Goal: Information Seeking & Learning: Learn about a topic

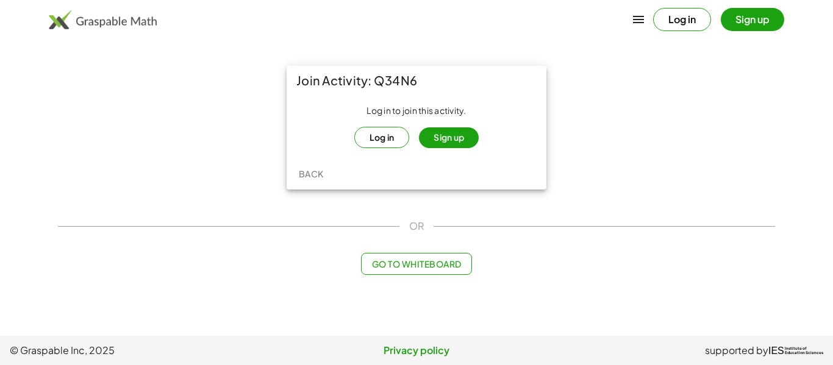
click at [383, 144] on button "Log in" at bounding box center [381, 137] width 55 height 21
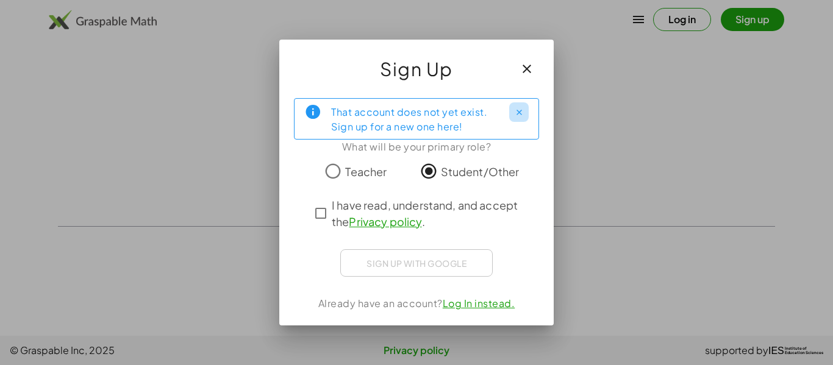
click at [522, 115] on icon "Close" at bounding box center [518, 112] width 9 height 9
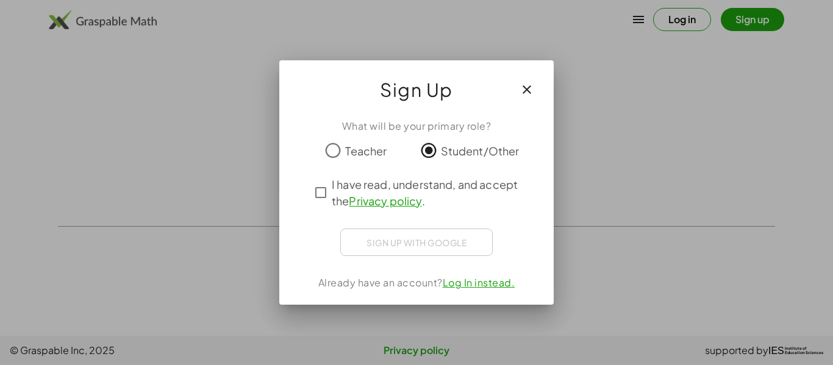
click at [537, 81] on button "button" at bounding box center [526, 89] width 29 height 29
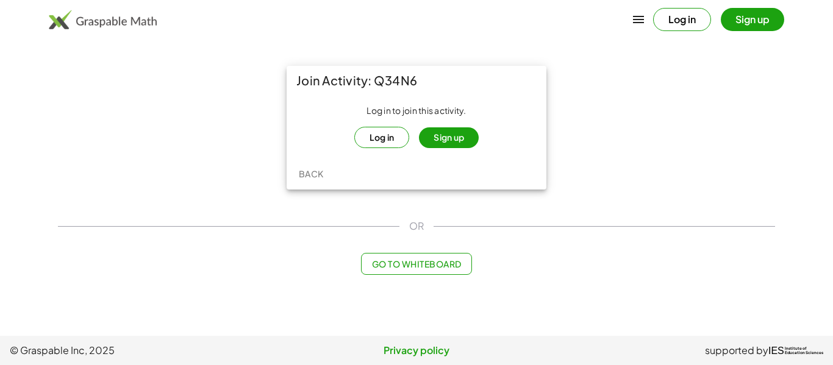
click at [695, 14] on button "Log in" at bounding box center [682, 19] width 58 height 23
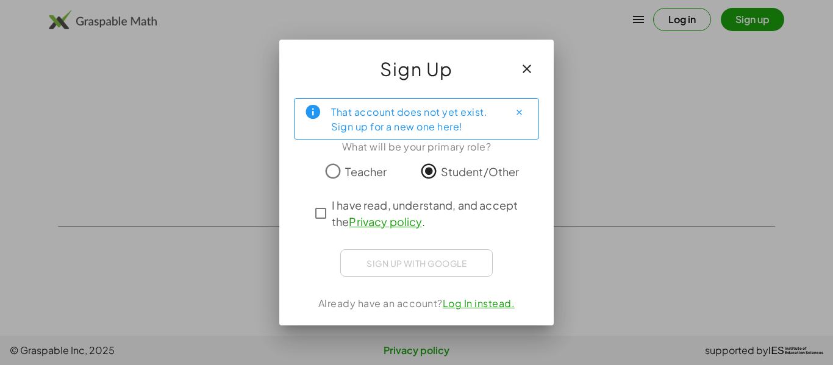
click at [434, 261] on div "Sign up with Google Sign in with Google Sign in with Google. Opens in new tab" at bounding box center [416, 262] width 152 height 27
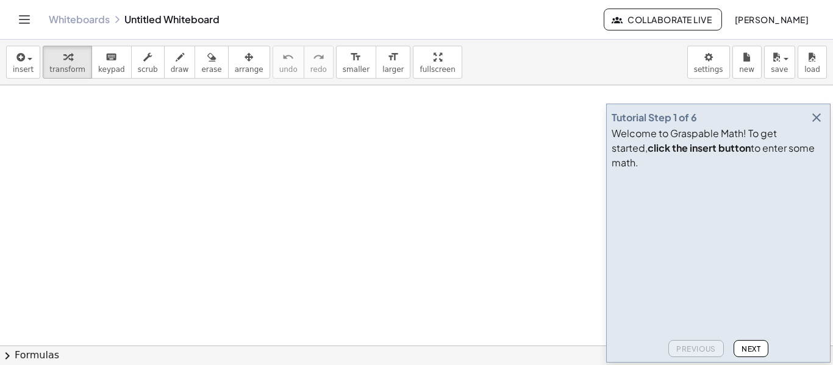
click at [817, 124] on button "button" at bounding box center [816, 117] width 17 height 17
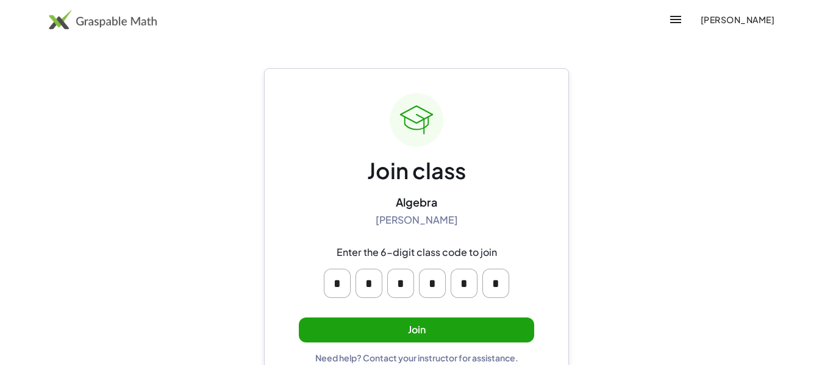
click at [333, 318] on button "Join" at bounding box center [416, 330] width 235 height 25
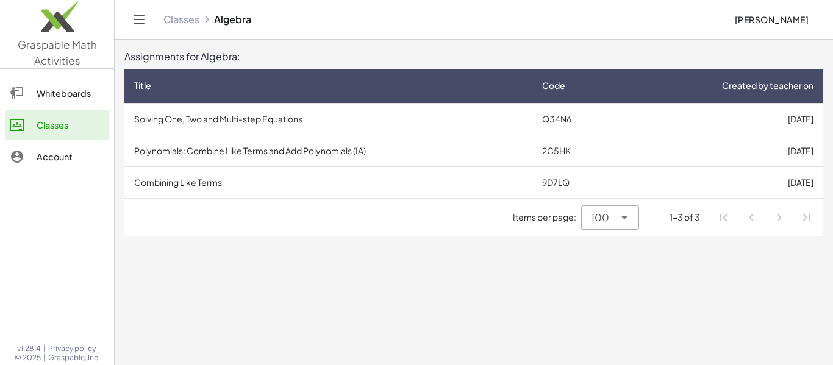
click at [247, 126] on td "Solving One, Two and Multi-step Equations" at bounding box center [328, 119] width 408 height 32
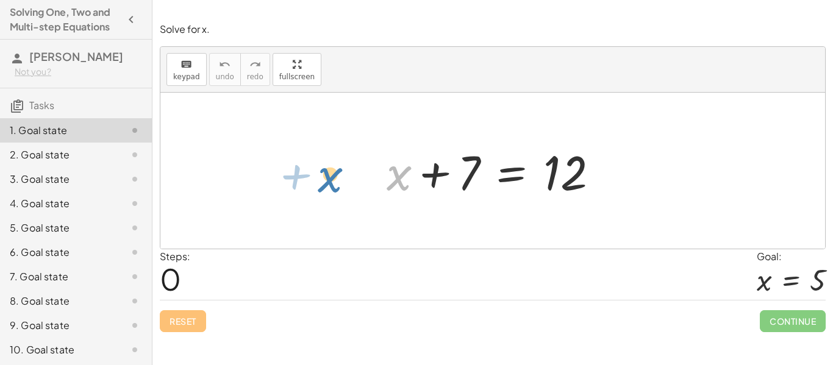
drag, startPoint x: 394, startPoint y: 175, endPoint x: 330, endPoint y: 176, distance: 64.0
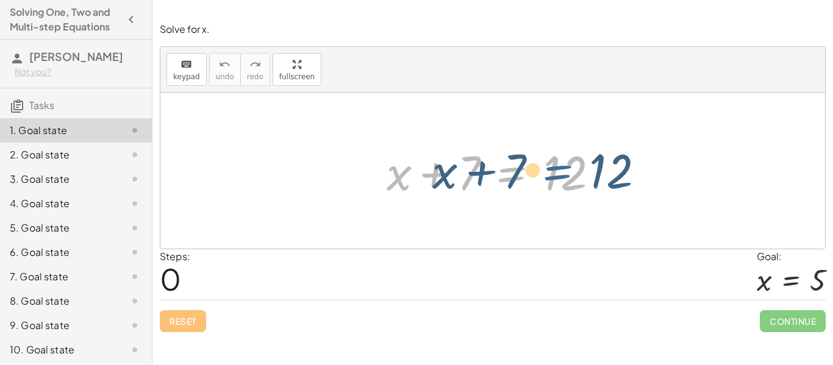
drag, startPoint x: 480, startPoint y: 152, endPoint x: 525, endPoint y: 151, distance: 44.5
click at [525, 151] on div at bounding box center [496, 171] width 233 height 63
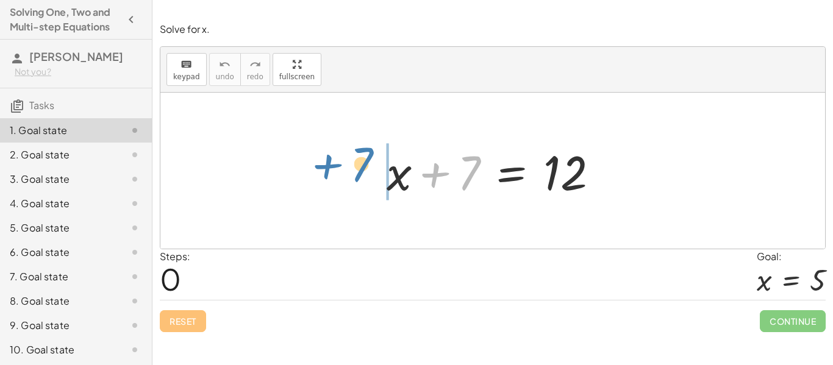
drag, startPoint x: 466, startPoint y: 174, endPoint x: 359, endPoint y: 166, distance: 107.6
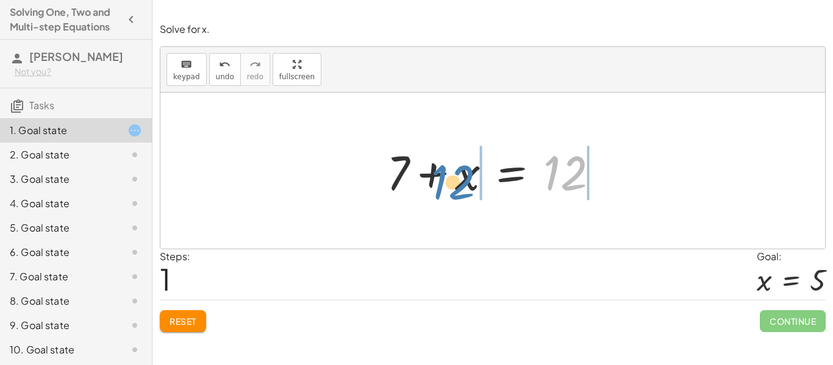
drag, startPoint x: 571, startPoint y: 187, endPoint x: 458, endPoint y: 196, distance: 112.5
click at [458, 196] on div at bounding box center [496, 171] width 233 height 63
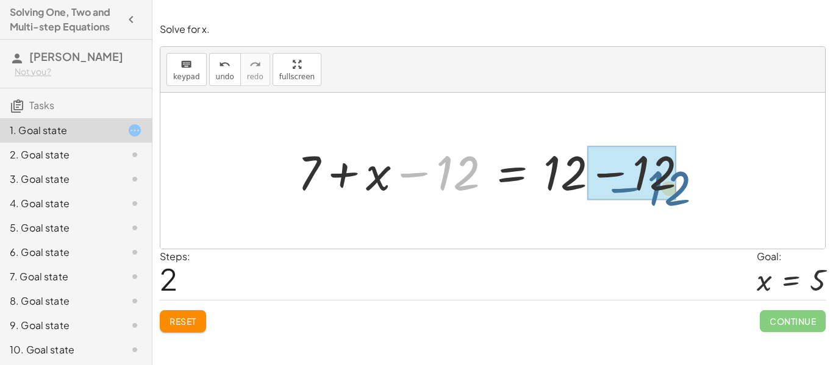
drag, startPoint x: 450, startPoint y: 177, endPoint x: 664, endPoint y: 192, distance: 213.9
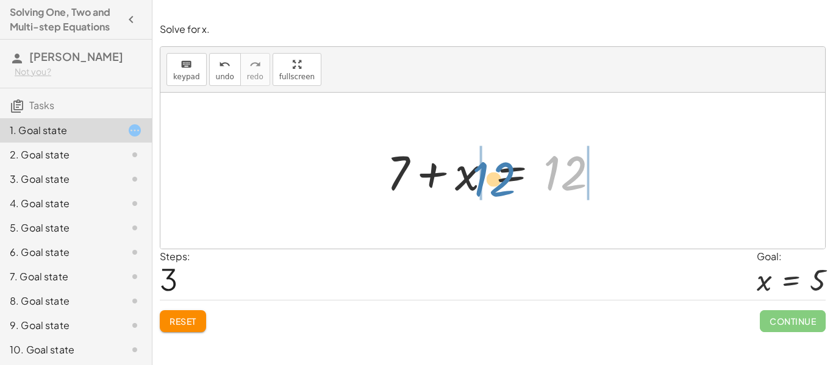
drag, startPoint x: 562, startPoint y: 173, endPoint x: 489, endPoint y: 179, distance: 72.8
click at [489, 179] on div at bounding box center [496, 171] width 233 height 63
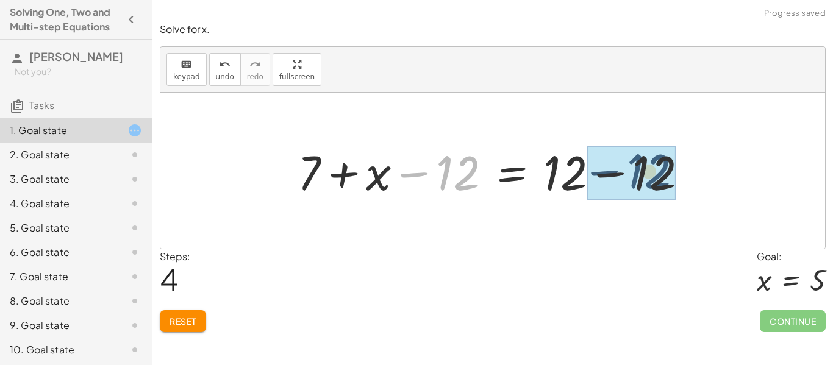
drag, startPoint x: 458, startPoint y: 181, endPoint x: 652, endPoint y: 179, distance: 193.2
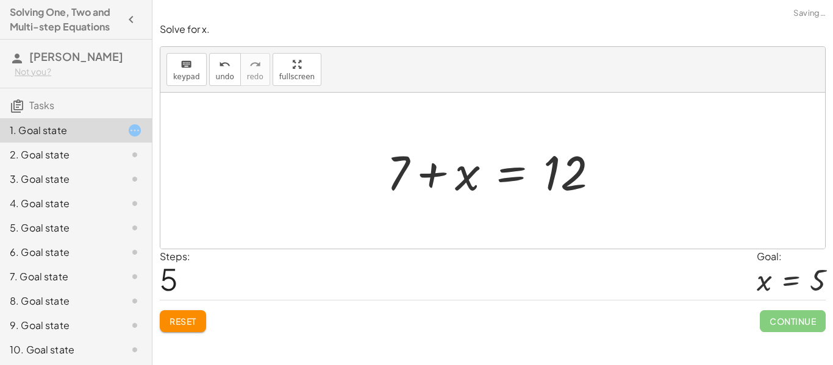
click at [640, 181] on div at bounding box center [492, 171] width 664 height 156
click at [474, 179] on div at bounding box center [496, 171] width 233 height 63
drag, startPoint x: 468, startPoint y: 177, endPoint x: 416, endPoint y: 181, distance: 52.5
click at [416, 181] on div at bounding box center [496, 171] width 233 height 63
click at [497, 188] on div at bounding box center [496, 171] width 233 height 63
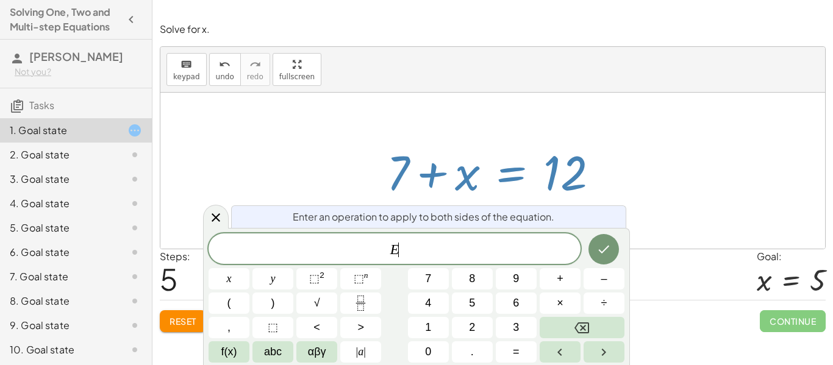
scroll to position [1, 0]
click at [214, 213] on icon at bounding box center [215, 217] width 15 height 15
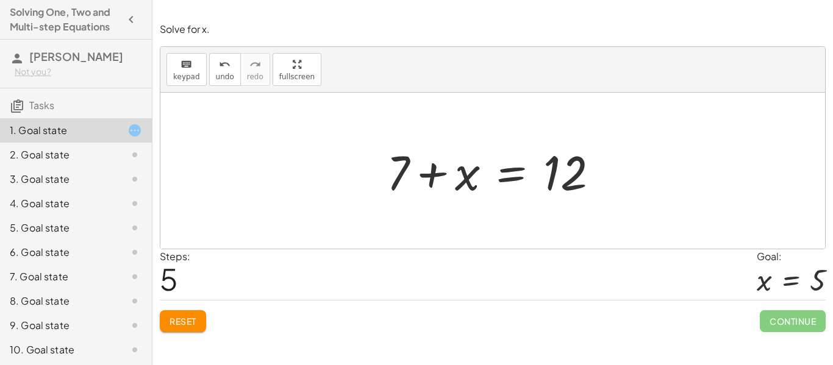
click at [397, 171] on div at bounding box center [496, 171] width 233 height 63
drag, startPoint x: 451, startPoint y: 183, endPoint x: 322, endPoint y: 194, distance: 129.7
click at [322, 194] on div "+ x + 7 = 12 + 7 + x = 12 + 7 + x − 12 = + 12 − 12 + 7 + x = 12 + 7 + x − 12 = …" at bounding box center [492, 171] width 664 height 156
click at [183, 316] on span "Reset" at bounding box center [182, 321] width 27 height 11
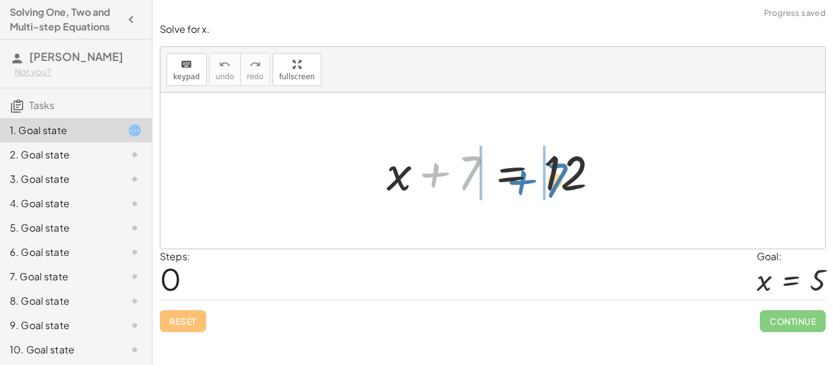
drag, startPoint x: 455, startPoint y: 183, endPoint x: 546, endPoint y: 191, distance: 91.2
click at [546, 191] on div at bounding box center [496, 171] width 233 height 63
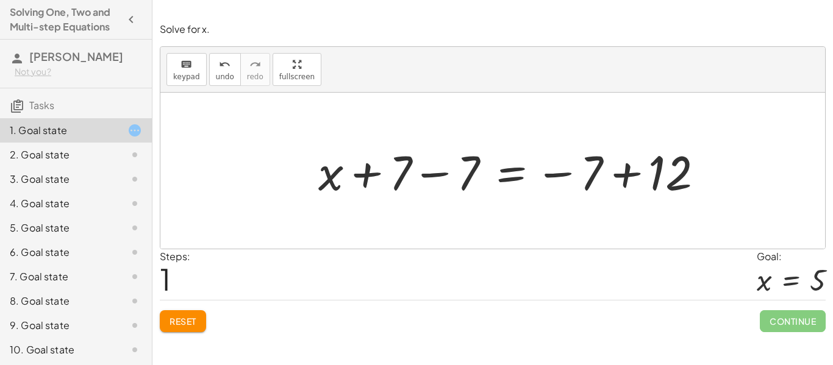
click at [83, 234] on div "5. Goal state" at bounding box center [59, 228] width 98 height 15
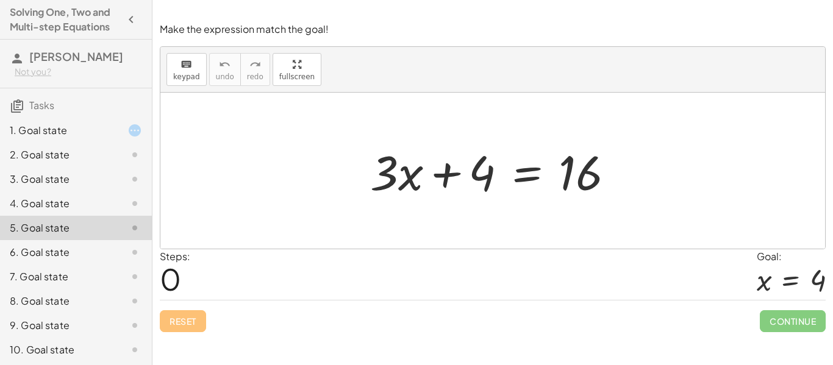
click at [351, 211] on div at bounding box center [492, 171] width 664 height 156
click at [392, 190] on div at bounding box center [497, 171] width 266 height 63
drag, startPoint x: 383, startPoint y: 183, endPoint x: 367, endPoint y: 176, distance: 17.5
click at [367, 176] on div at bounding box center [497, 171] width 266 height 63
drag, startPoint x: 483, startPoint y: 175, endPoint x: 364, endPoint y: 183, distance: 119.1
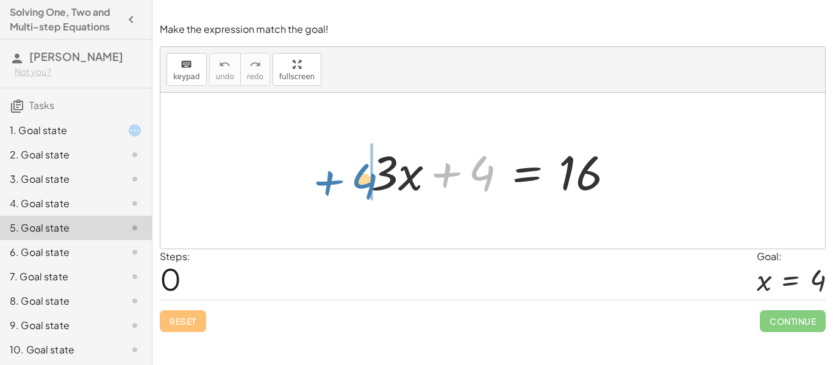
click at [364, 183] on div at bounding box center [497, 171] width 266 height 63
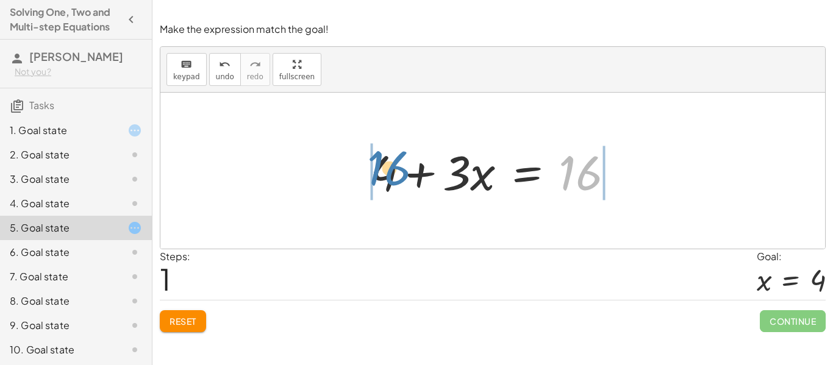
drag, startPoint x: 588, startPoint y: 166, endPoint x: 356, endPoint y: 165, distance: 232.2
click at [356, 165] on div "+ · 3 · x + 4 = 16 16 + · 3 · x + 4 = 16" at bounding box center [493, 171] width 282 height 69
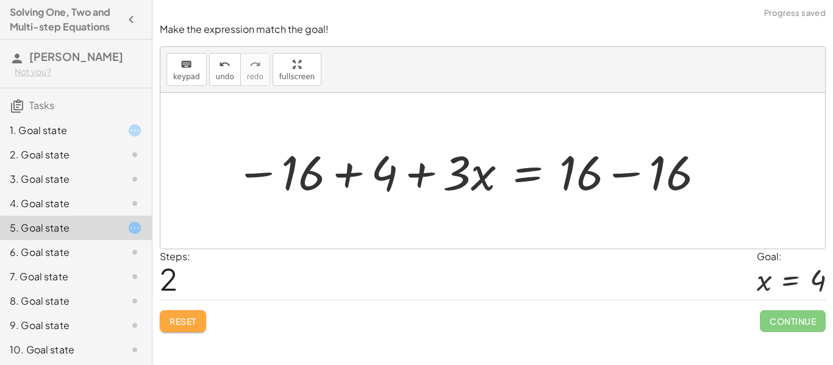
click at [183, 313] on button "Reset" at bounding box center [183, 321] width 46 height 22
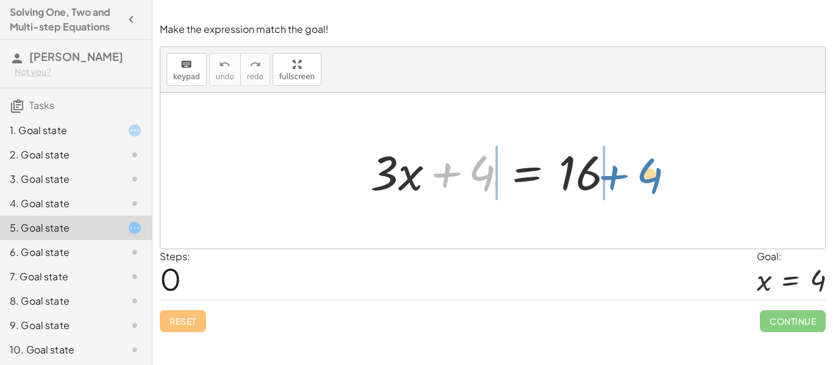
drag, startPoint x: 478, startPoint y: 168, endPoint x: 645, endPoint y: 170, distance: 167.0
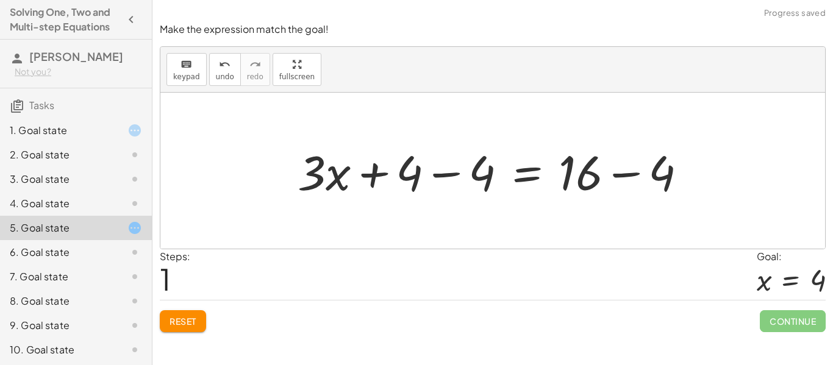
click at [475, 180] on div at bounding box center [496, 171] width 411 height 63
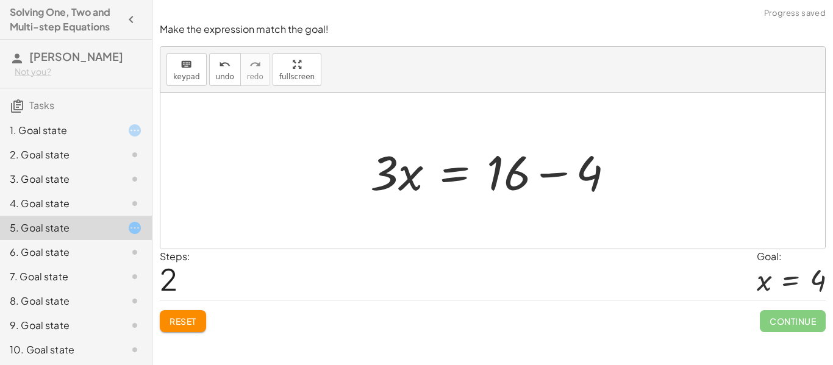
click at [589, 170] on div at bounding box center [497, 171] width 266 height 63
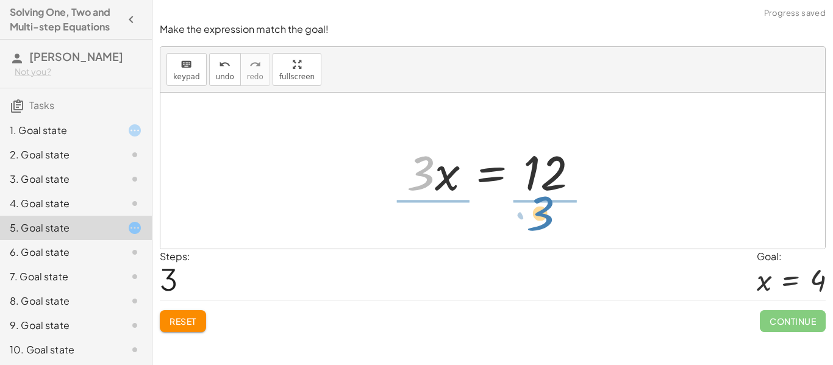
drag, startPoint x: 425, startPoint y: 161, endPoint x: 546, endPoint y: 201, distance: 127.2
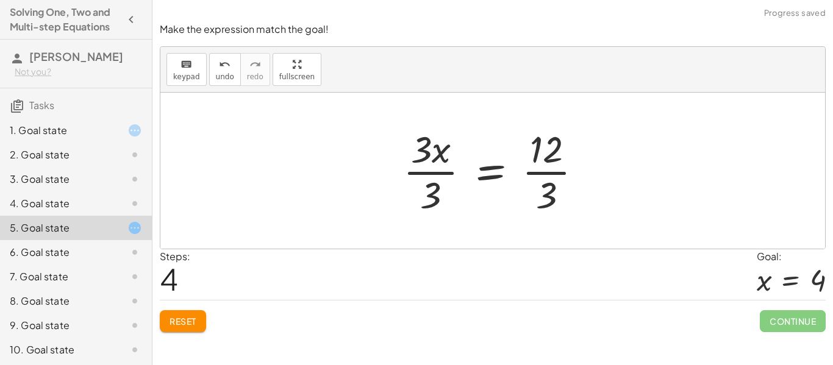
click at [427, 186] on div at bounding box center [497, 171] width 201 height 94
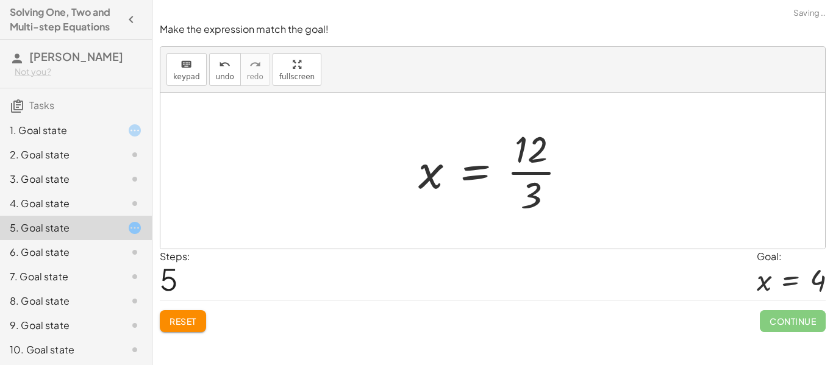
click at [536, 177] on div at bounding box center [497, 171] width 171 height 94
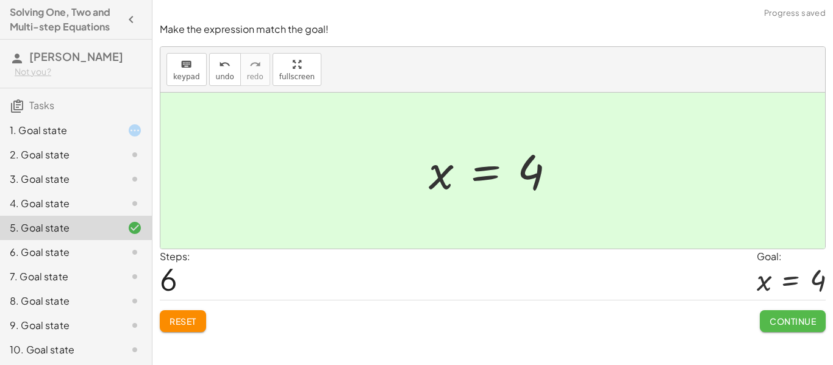
click at [808, 321] on span "Continue" at bounding box center [792, 321] width 46 height 11
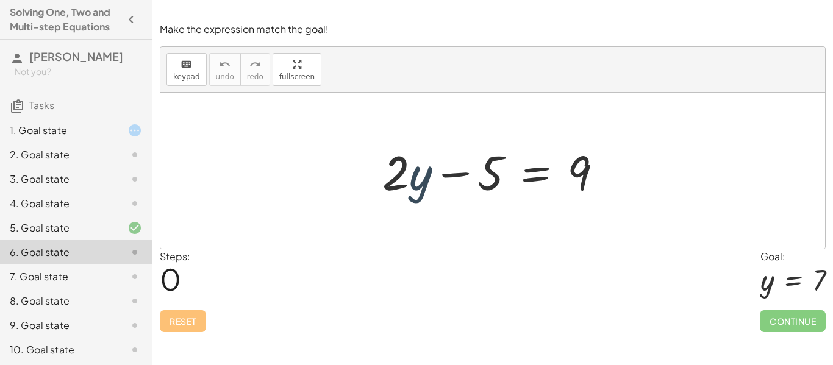
click at [425, 190] on div at bounding box center [497, 171] width 242 height 63
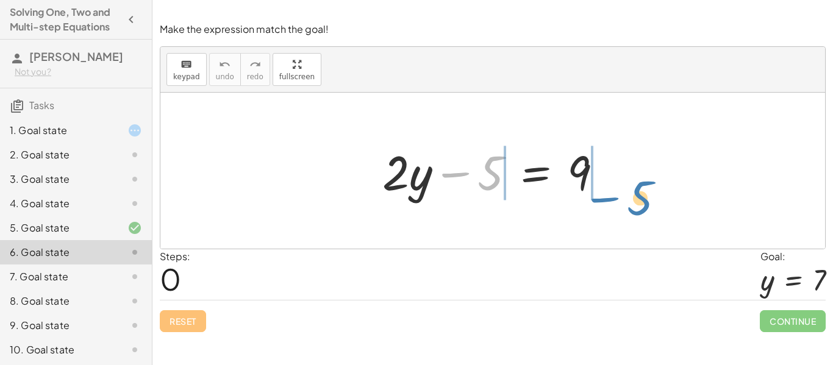
drag, startPoint x: 479, startPoint y: 179, endPoint x: 627, endPoint y: 205, distance: 150.3
click at [627, 205] on div "− 5 + · 2 · y − 5 = 9" at bounding box center [492, 171] width 664 height 156
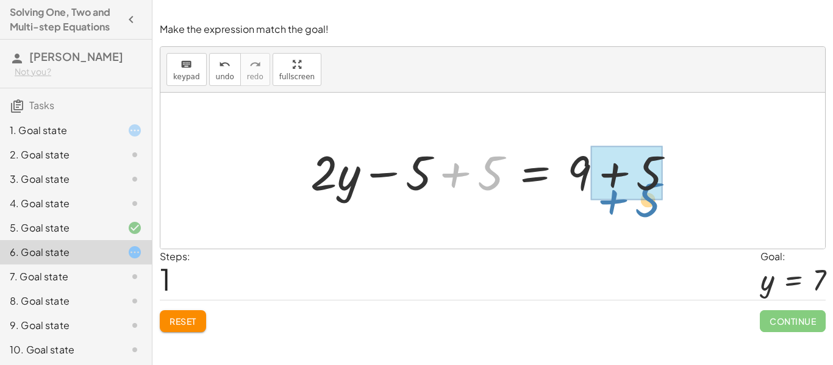
drag, startPoint x: 486, startPoint y: 183, endPoint x: 642, endPoint y: 208, distance: 158.0
click at [642, 208] on div "+ · 2 · y − 5 = 9 + 5 + · 2 · y = 9 − 5 + 5 + + 5" at bounding box center [492, 171] width 664 height 156
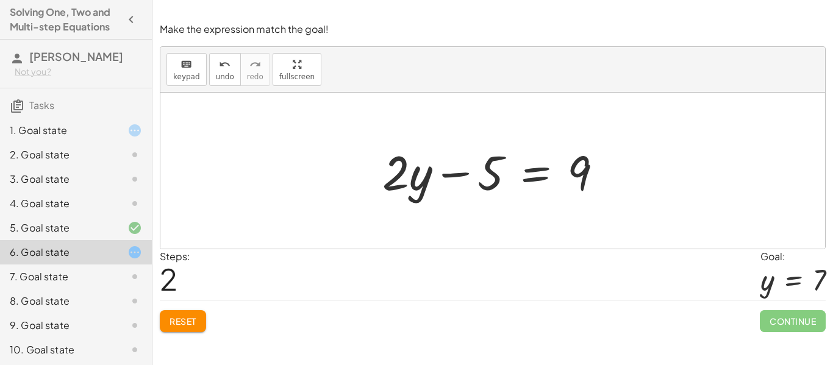
click at [561, 171] on div at bounding box center [497, 171] width 242 height 63
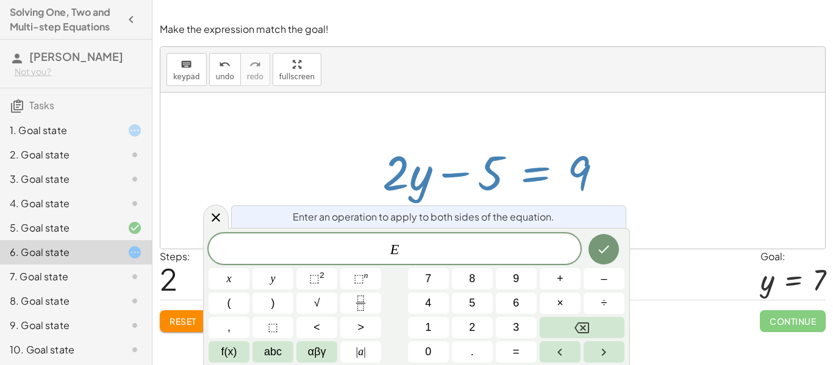
click at [578, 174] on div at bounding box center [497, 171] width 242 height 63
click at [649, 115] on div at bounding box center [492, 171] width 664 height 156
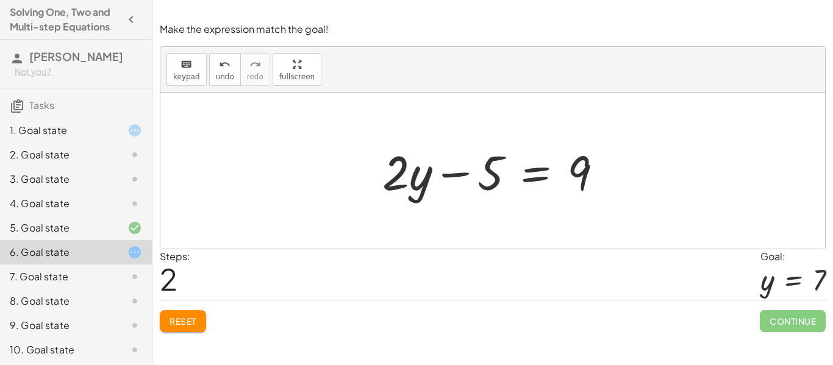
click at [0, 0] on div "Make the expression match the goal! keyboard keypad undo undo redo redo fullscr…" at bounding box center [0, 0] width 0 height 0
click at [187, 330] on button "Reset" at bounding box center [183, 321] width 46 height 22
click at [302, 135] on div "keyboard keypad undo undo redo redo fullscreen + · 2 · y − 5 = 9 ×" at bounding box center [492, 148] width 664 height 202
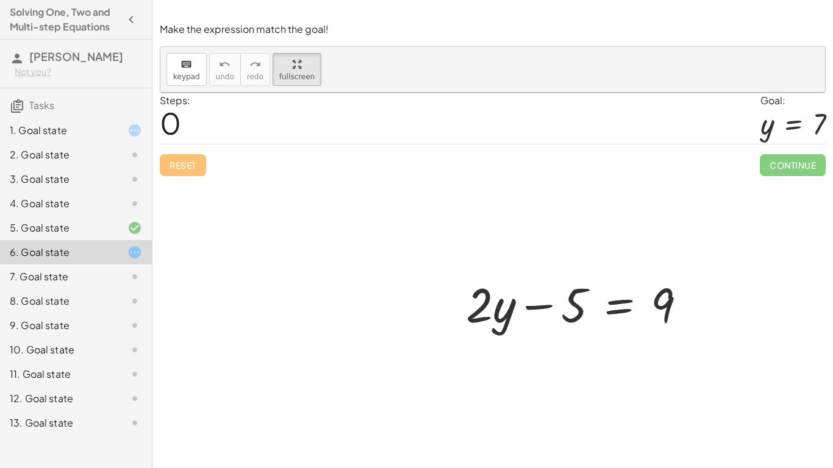
click at [460, 272] on div at bounding box center [581, 303] width 242 height 63
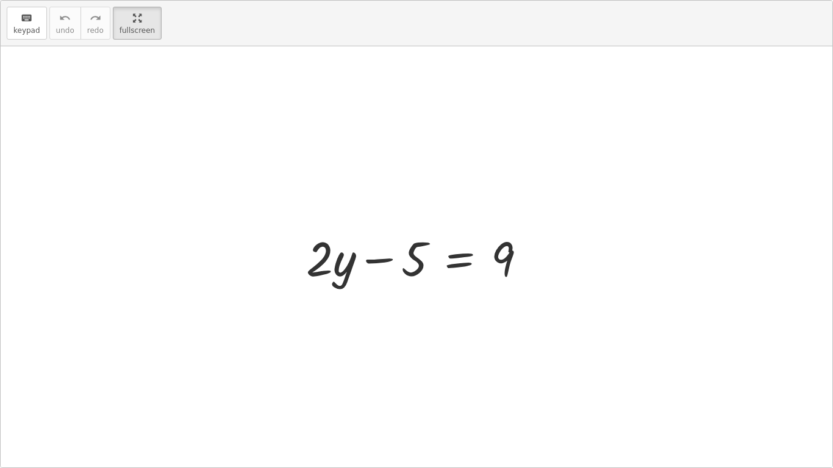
click at [338, 269] on div at bounding box center [421, 257] width 242 height 63
drag, startPoint x: 338, startPoint y: 269, endPoint x: 296, endPoint y: 248, distance: 47.2
click at [296, 248] on div "· y + · 2 + · 2 · y − 5 = 9" at bounding box center [416, 256] width 257 height 69
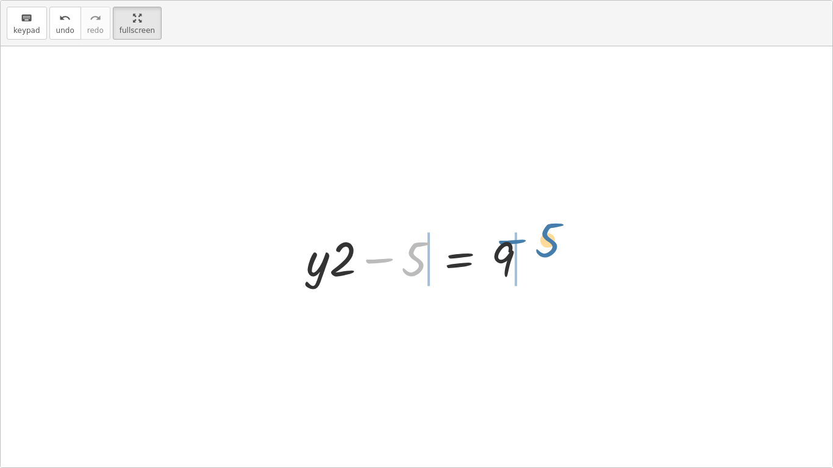
drag, startPoint x: 387, startPoint y: 257, endPoint x: 522, endPoint y: 238, distance: 136.0
click at [522, 238] on div at bounding box center [421, 257] width 242 height 63
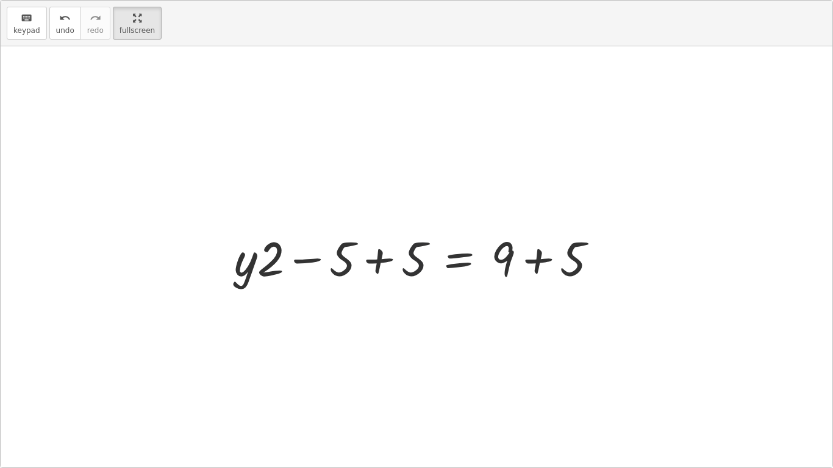
click at [417, 270] on div at bounding box center [420, 257] width 385 height 63
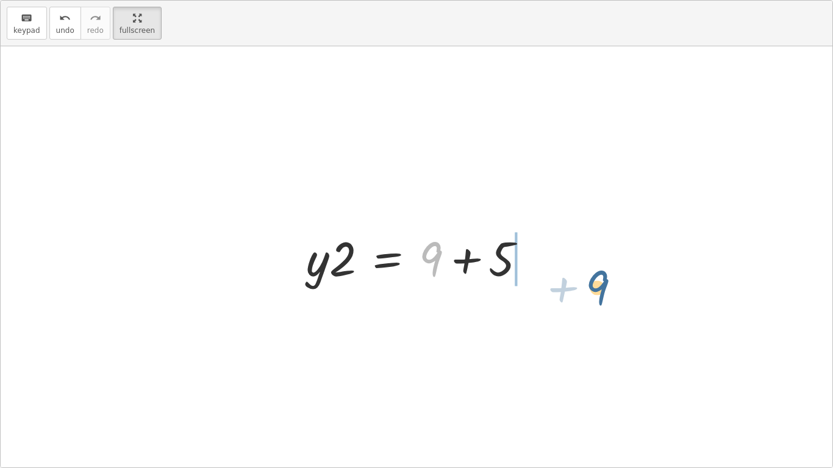
drag, startPoint x: 430, startPoint y: 258, endPoint x: 600, endPoint y: 287, distance: 173.1
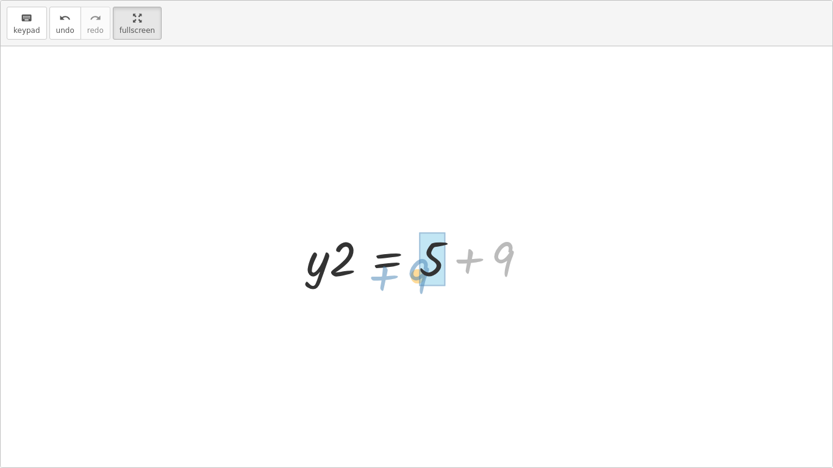
drag, startPoint x: 506, startPoint y: 256, endPoint x: 419, endPoint y: 272, distance: 88.0
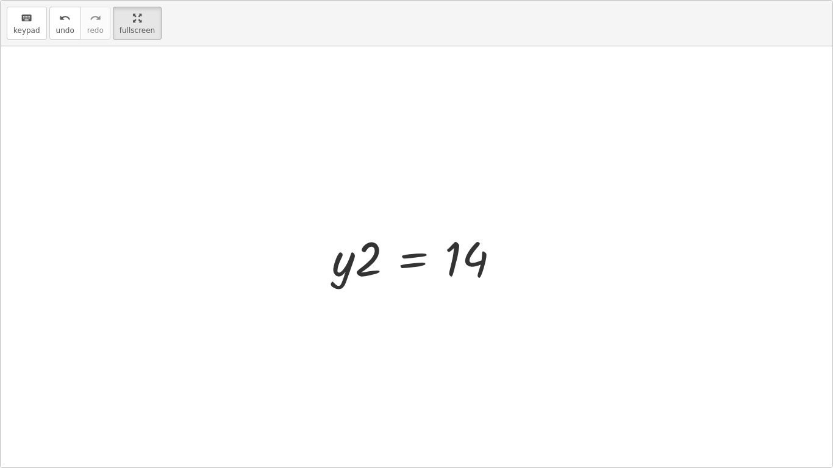
click at [463, 260] on div at bounding box center [421, 257] width 190 height 63
drag, startPoint x: 463, startPoint y: 260, endPoint x: 486, endPoint y: 302, distance: 48.3
drag, startPoint x: 355, startPoint y: 279, endPoint x: 471, endPoint y: 327, distance: 125.4
click at [471, 327] on div "+ · 2 · y − 5 = 9 + · y · 2 − 5 = 9 + · y · 2 − 5 + 5 = + 9 + 5 + · y · 2 + 0 =…" at bounding box center [416, 256] width 831 height 421
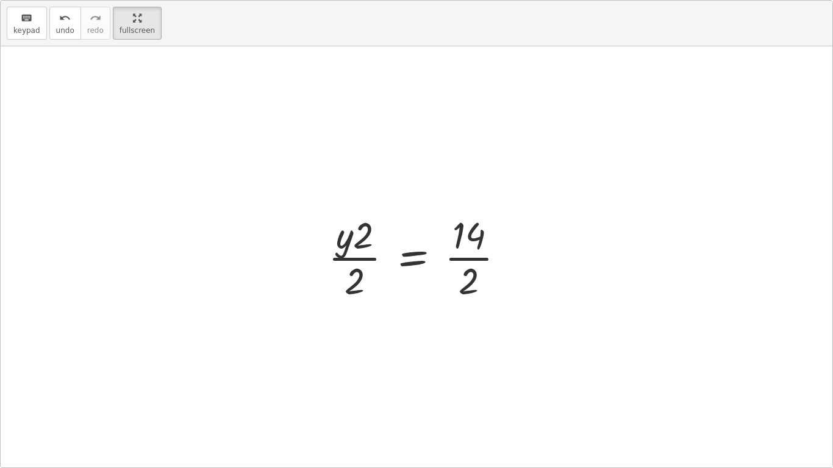
click at [500, 207] on div "+ · 2 · y − 5 = 9 + · y · 2 − 5 = 9 + · y · 2 − 5 + 5 = + 9 + 5 + · y · 2 + 0 =…" at bounding box center [417, 257] width 214 height 100
click at [477, 234] on div at bounding box center [421, 257] width 199 height 94
click at [447, 315] on div at bounding box center [416, 256] width 831 height 421
click at [457, 291] on div at bounding box center [421, 257] width 199 height 94
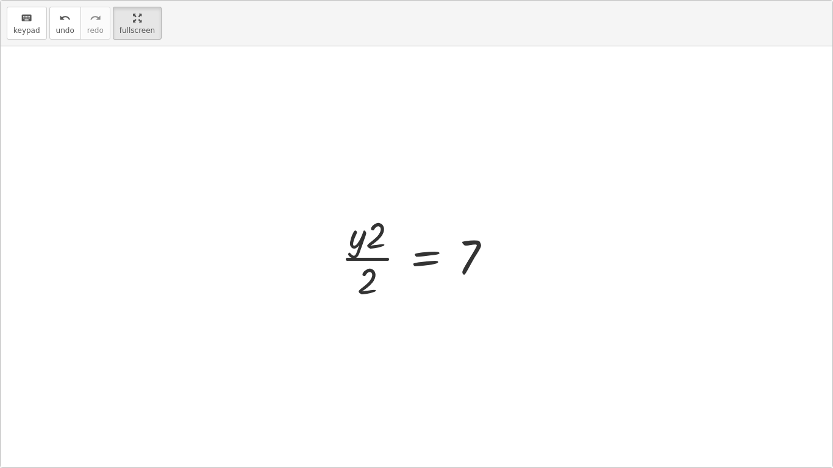
click at [356, 236] on div at bounding box center [421, 257] width 173 height 94
click at [359, 287] on div at bounding box center [421, 257] width 173 height 94
click at [125, 0] on html "Solving One, Two and Multi-step Equations [PERSON_NAME] Not you? Tasks 1. Goal …" at bounding box center [416, 234] width 833 height 468
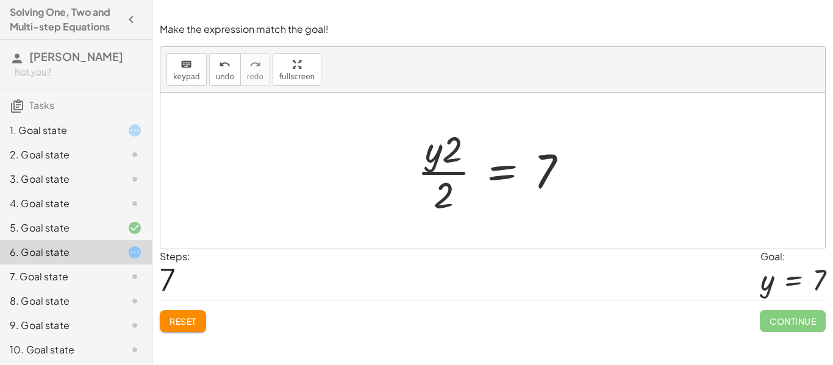
click at [450, 190] on div at bounding box center [497, 171] width 173 height 94
click at [454, 163] on div at bounding box center [497, 171] width 173 height 94
click at [451, 161] on div at bounding box center [497, 171] width 173 height 94
drag, startPoint x: 441, startPoint y: 207, endPoint x: 508, endPoint y: 208, distance: 67.7
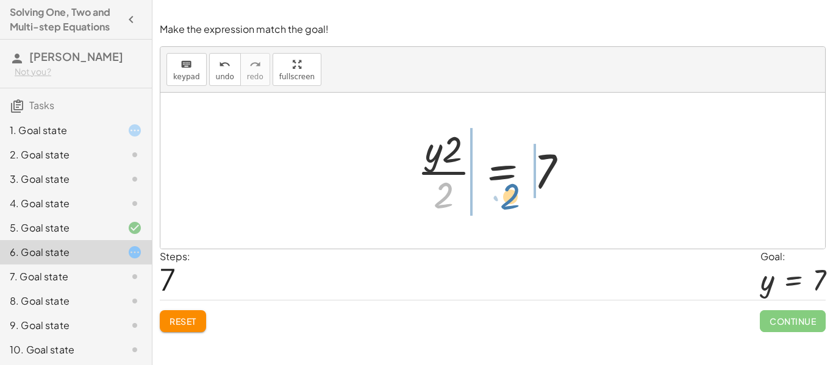
click at [508, 208] on div at bounding box center [497, 171] width 173 height 94
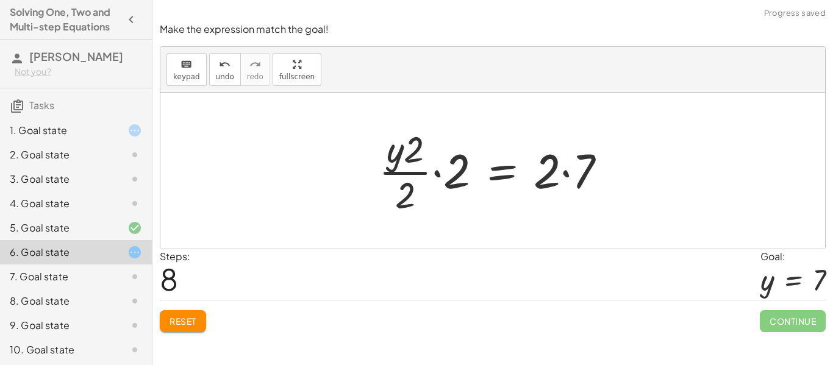
click at [570, 173] on div at bounding box center [496, 171] width 249 height 94
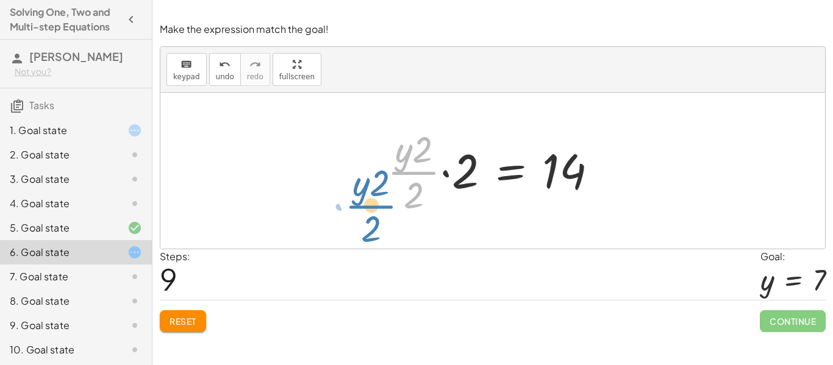
drag, startPoint x: 415, startPoint y: 166, endPoint x: 368, endPoint y: 199, distance: 57.3
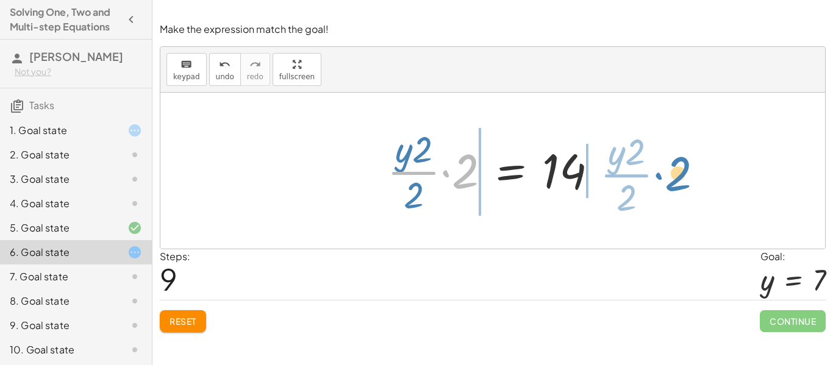
drag, startPoint x: 473, startPoint y: 175, endPoint x: 685, endPoint y: 177, distance: 212.1
click at [685, 177] on div "+ · 2 · y − 5 = 9 + · y · 2 − 5 = 9 + · y · 2 − 5 + 5 = + 9 + 5 + · y · 2 + 0 =…" at bounding box center [492, 171] width 664 height 156
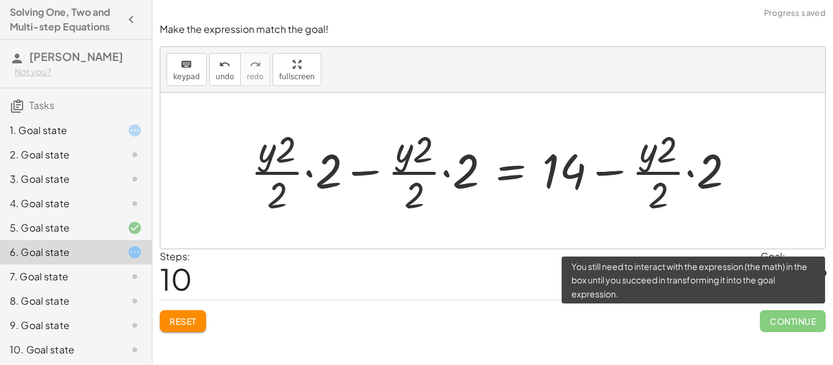
click at [765, 330] on span "Continue" at bounding box center [793, 321] width 66 height 22
click at [774, 323] on span "Continue" at bounding box center [793, 321] width 66 height 22
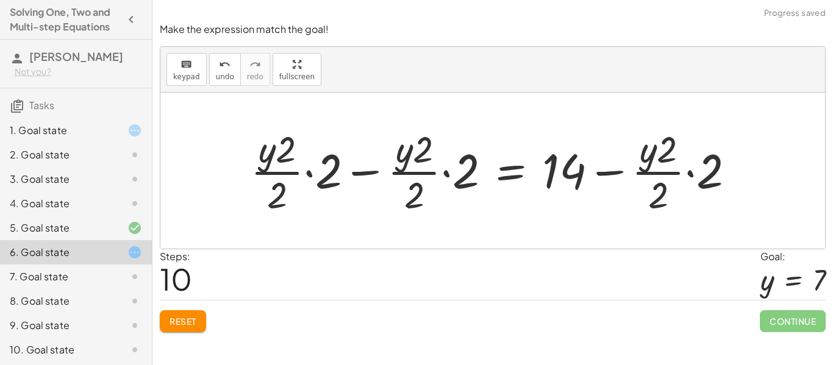
click at [187, 324] on span "Reset" at bounding box center [182, 321] width 27 height 11
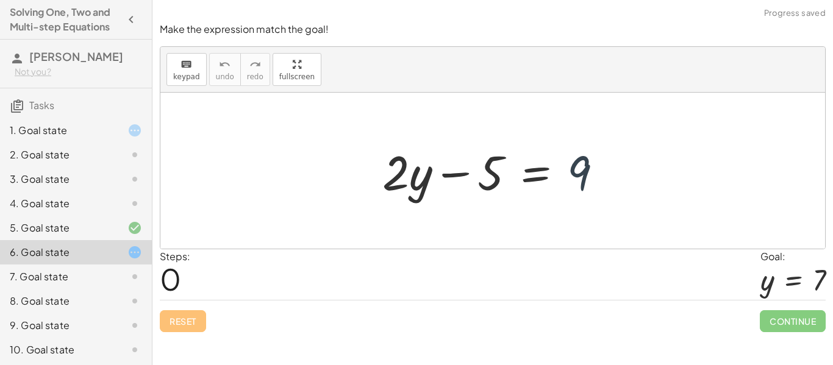
click at [577, 176] on div at bounding box center [497, 171] width 242 height 63
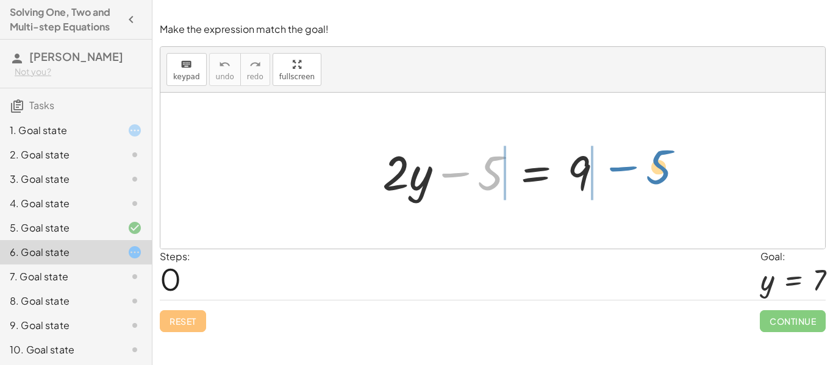
drag, startPoint x: 481, startPoint y: 168, endPoint x: 649, endPoint y: 162, distance: 168.3
click at [649, 162] on div "− 5 + · 2 · y − 5 = 9" at bounding box center [492, 171] width 664 height 156
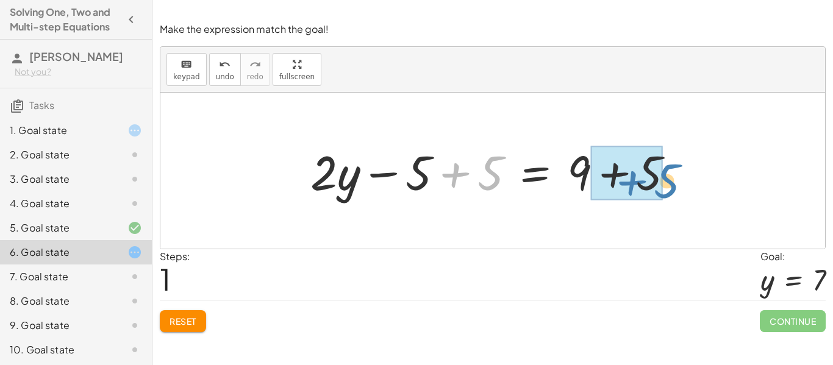
drag, startPoint x: 493, startPoint y: 164, endPoint x: 667, endPoint y: 170, distance: 173.8
click at [667, 170] on div at bounding box center [496, 171] width 385 height 63
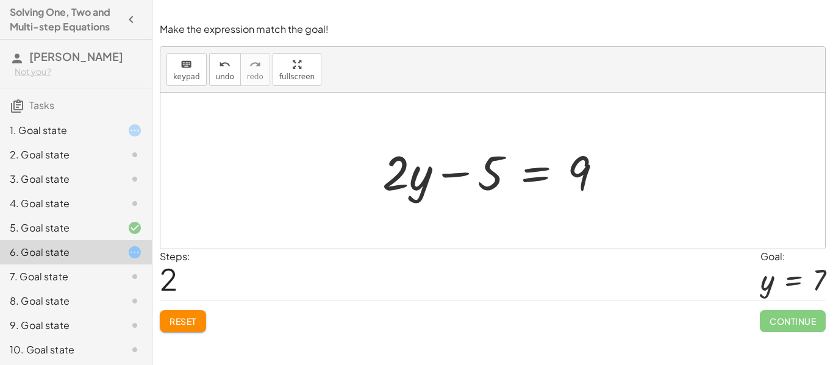
click at [482, 159] on div at bounding box center [497, 171] width 242 height 63
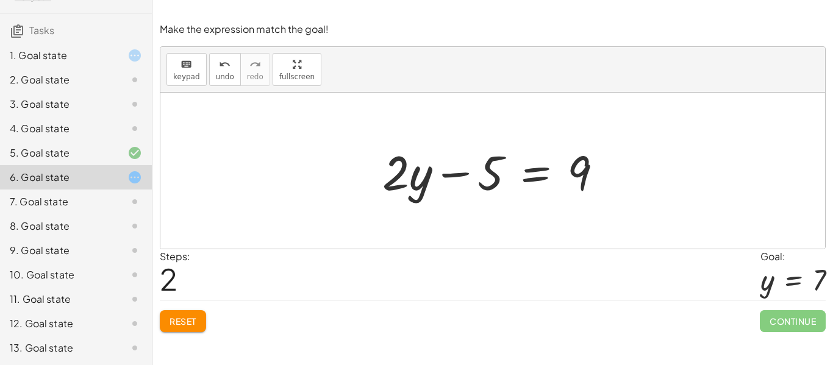
scroll to position [0, 0]
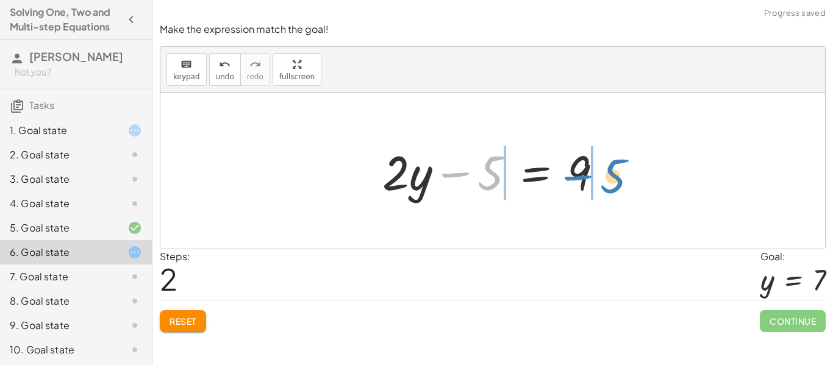
drag, startPoint x: 482, startPoint y: 177, endPoint x: 606, endPoint y: 179, distance: 123.8
click at [606, 179] on div at bounding box center [497, 171] width 242 height 63
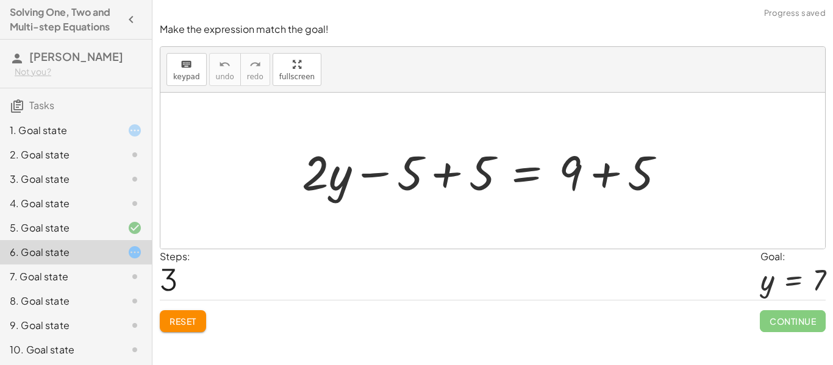
click at [101, 13] on h4 "Solving One, Two and Multi-step Equations" at bounding box center [65, 19] width 110 height 29
click at [127, 12] on icon "button" at bounding box center [131, 19] width 15 height 15
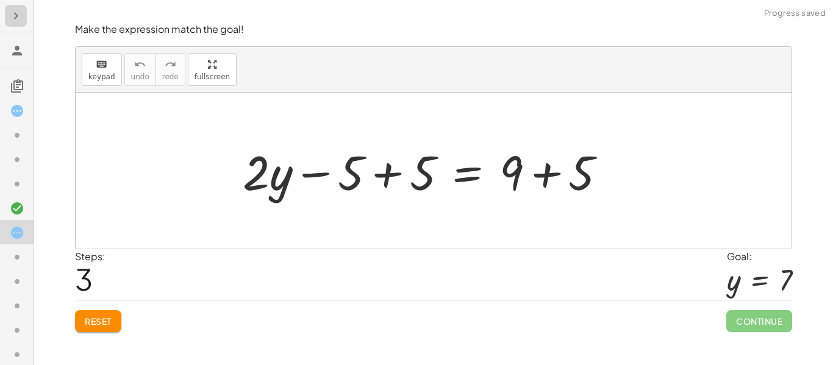
click at [11, 18] on icon "button" at bounding box center [16, 16] width 15 height 15
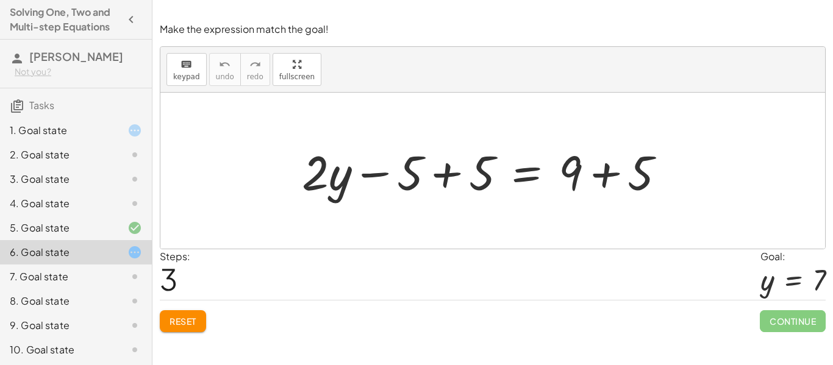
scroll to position [75, 0]
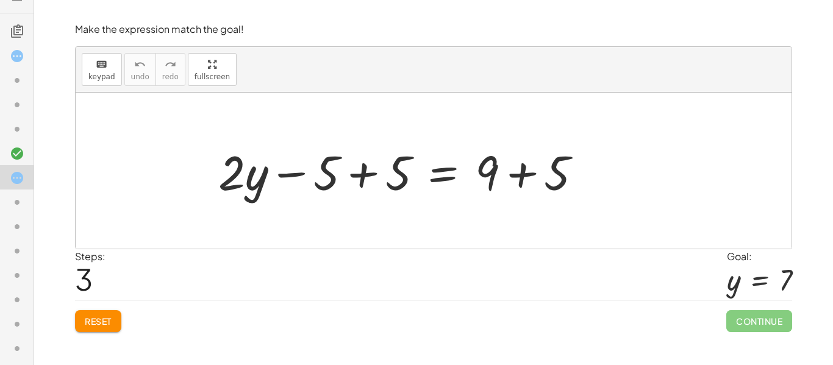
scroll to position [55, 0]
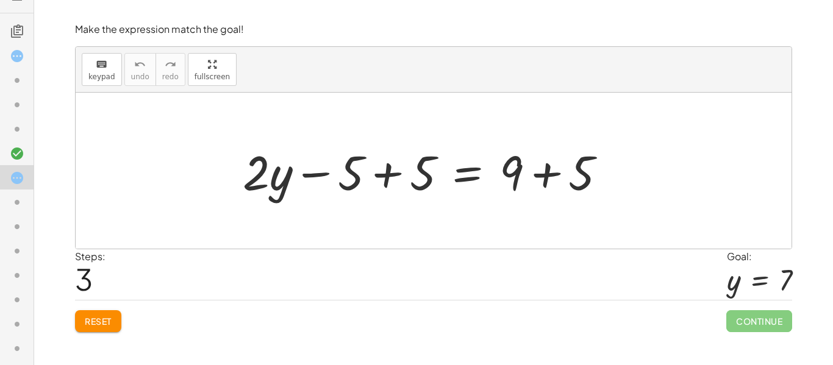
click at [78, 317] on button "Reset" at bounding box center [98, 321] width 46 height 22
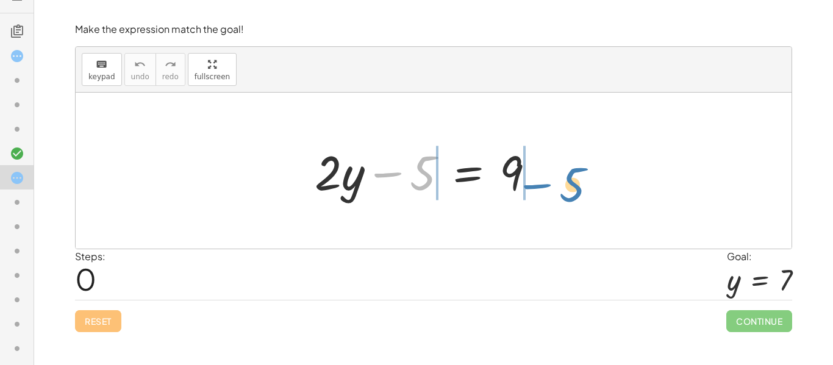
drag, startPoint x: 428, startPoint y: 162, endPoint x: 578, endPoint y: 173, distance: 150.4
click at [578, 173] on div "− 5 + · 2 · y − 5 = 9" at bounding box center [434, 171] width 716 height 156
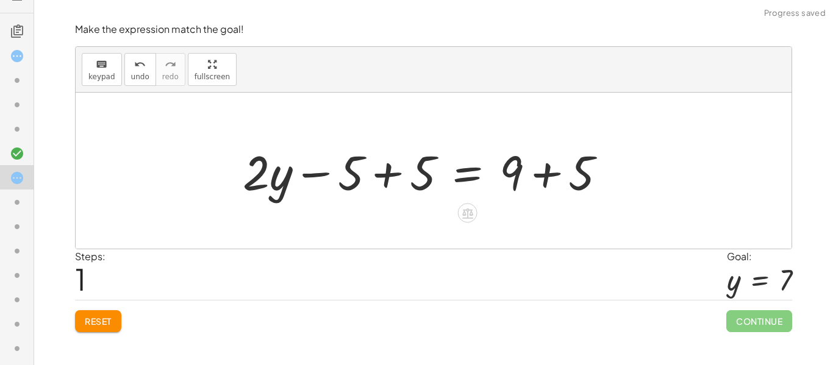
click at [429, 158] on div at bounding box center [429, 171] width 385 height 63
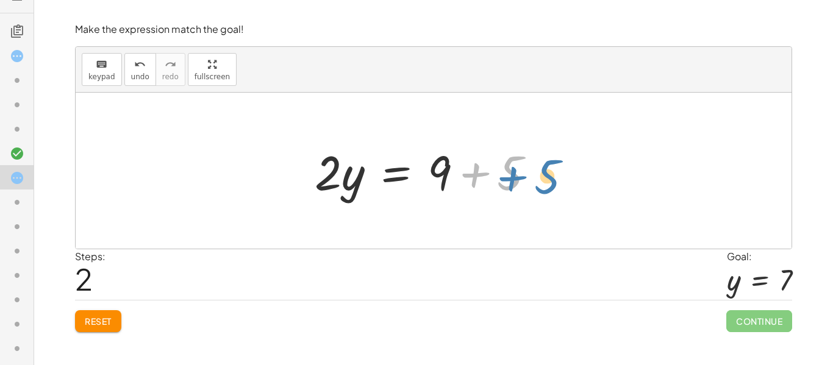
drag, startPoint x: 518, startPoint y: 171, endPoint x: 563, endPoint y: 175, distance: 45.3
click at [563, 175] on div "+ · 2 · y − 5 = 9 + · 2 · y − 5 + 5 = + 9 + 5 + · 2 · y + 0 = + 9 + 5 + 5 · 2 ·…" at bounding box center [433, 171] width 274 height 69
click at [471, 169] on div at bounding box center [429, 171] width 242 height 63
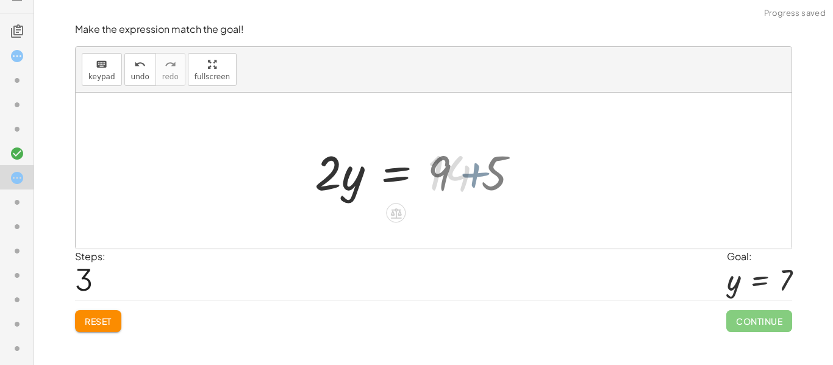
click at [471, 169] on div at bounding box center [403, 171] width 190 height 63
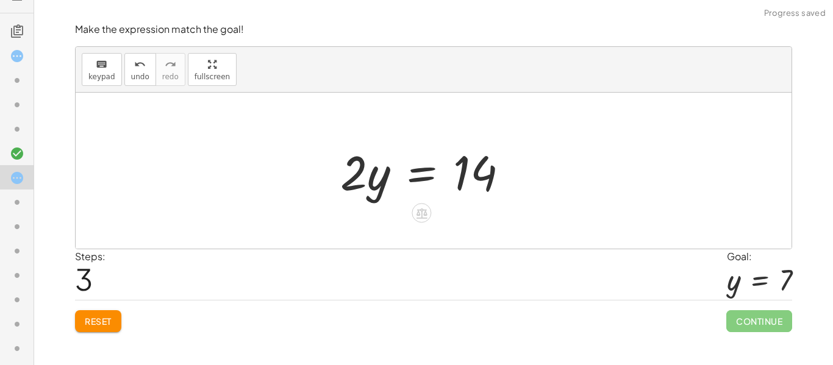
click at [371, 188] on div at bounding box center [429, 171] width 190 height 63
drag, startPoint x: 371, startPoint y: 186, endPoint x: 461, endPoint y: 227, distance: 99.3
click at [461, 227] on div "+ · 2 · y − 5 = 9 + · 2 · y − 5 + 5 = + 9 + 5 + · 2 · y + 0 = + 9 + 5 · 2 · y =…" at bounding box center [434, 171] width 716 height 156
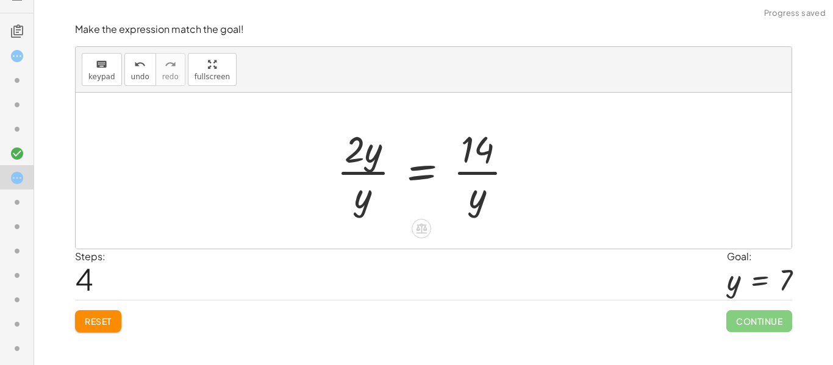
click at [480, 158] on div at bounding box center [429, 171] width 199 height 94
click at [353, 148] on div at bounding box center [429, 171] width 199 height 94
click at [358, 171] on div at bounding box center [429, 171] width 199 height 94
click at [474, 196] on div at bounding box center [429, 171] width 199 height 94
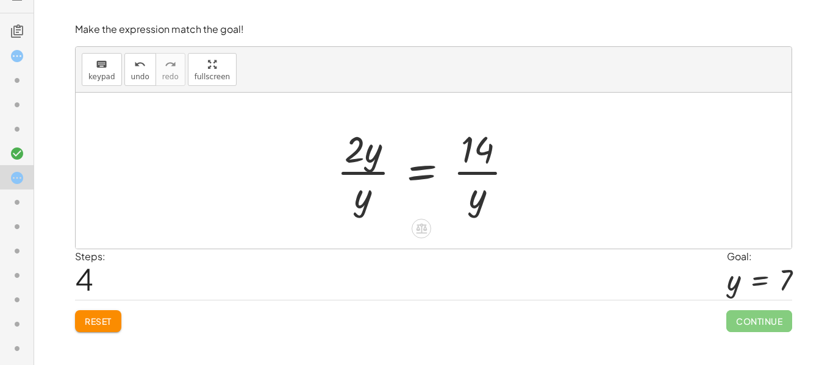
click at [476, 166] on div at bounding box center [429, 171] width 199 height 94
click at [475, 164] on div at bounding box center [429, 171] width 199 height 94
drag, startPoint x: 475, startPoint y: 163, endPoint x: 523, endPoint y: 175, distance: 49.1
click at [523, 175] on div at bounding box center [429, 171] width 199 height 94
drag, startPoint x: 356, startPoint y: 144, endPoint x: 292, endPoint y: 212, distance: 93.1
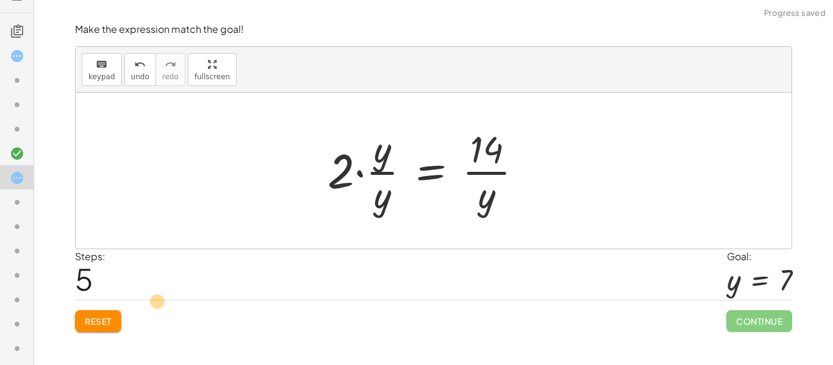
drag, startPoint x: 379, startPoint y: 150, endPoint x: 149, endPoint y: 302, distance: 275.4
click at [98, 323] on span "Reset" at bounding box center [98, 321] width 27 height 11
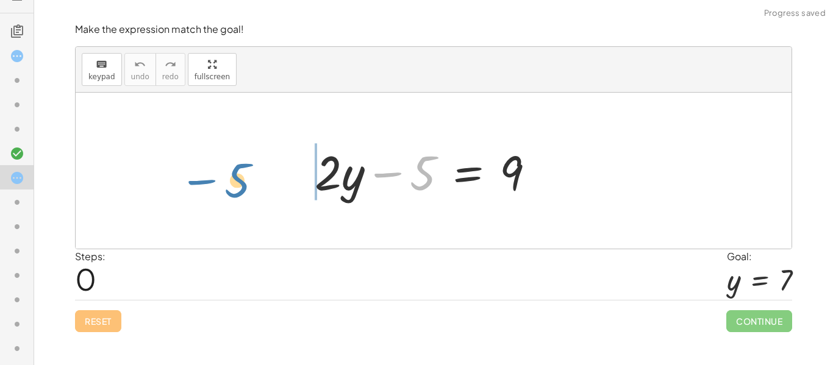
drag, startPoint x: 418, startPoint y: 168, endPoint x: 230, endPoint y: 176, distance: 187.9
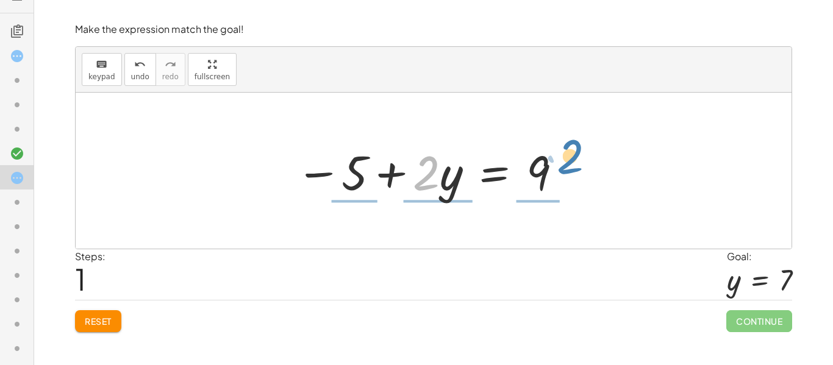
drag, startPoint x: 437, startPoint y: 171, endPoint x: 581, endPoint y: 155, distance: 144.8
click at [581, 155] on div "+ · 2 · y − 5 = 9 · 2 + · 2 · y − 5 = 9" at bounding box center [432, 171] width 311 height 69
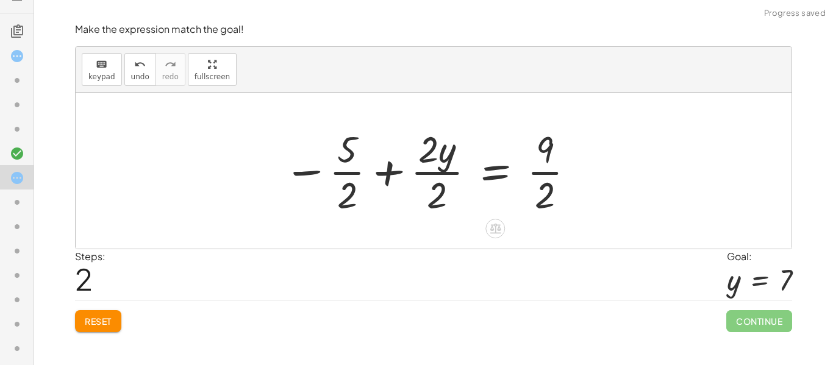
click at [424, 156] on div at bounding box center [429, 171] width 305 height 94
click at [578, 176] on div at bounding box center [429, 171] width 305 height 94
click at [546, 180] on div at bounding box center [429, 171] width 305 height 94
click at [432, 171] on div at bounding box center [429, 171] width 305 height 94
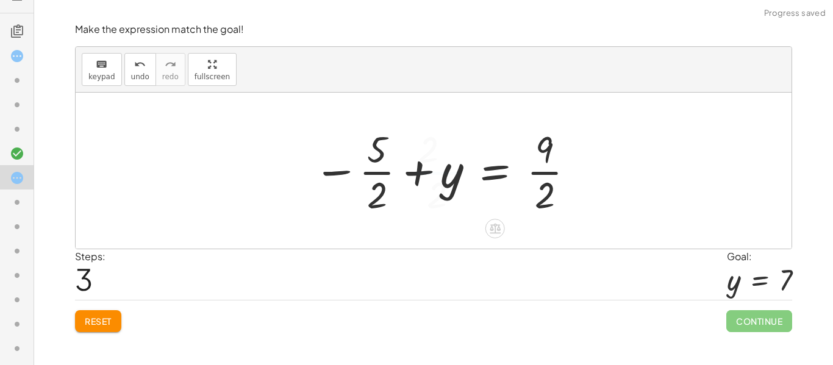
click at [383, 165] on div at bounding box center [444, 171] width 274 height 94
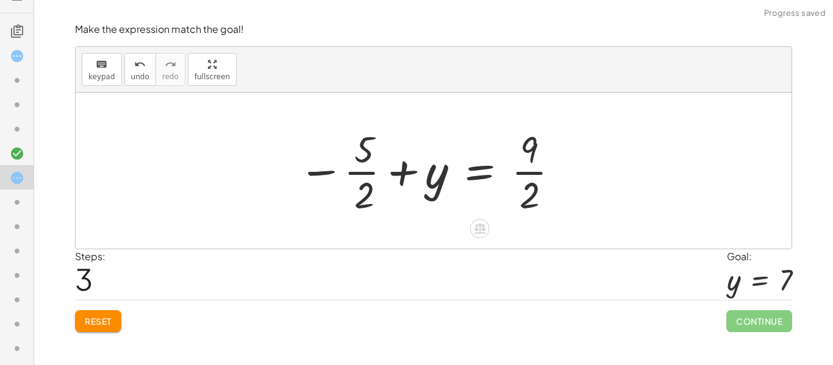
click at [365, 168] on div at bounding box center [429, 171] width 274 height 94
drag, startPoint x: 374, startPoint y: 186, endPoint x: 340, endPoint y: 154, distance: 46.6
click at [340, 154] on div at bounding box center [429, 171] width 274 height 94
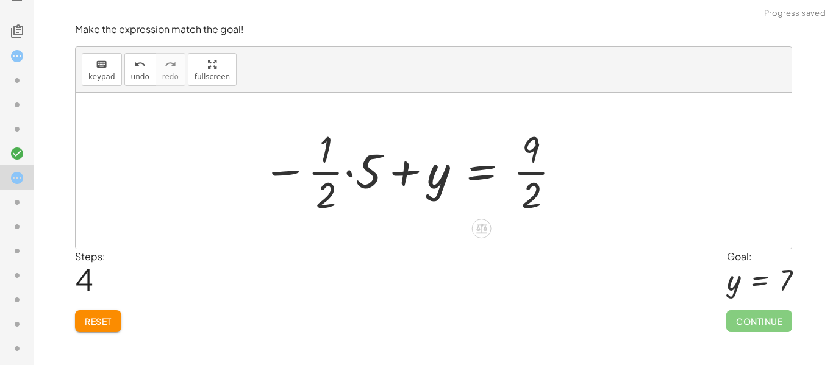
click at [338, 162] on div at bounding box center [412, 171] width 312 height 94
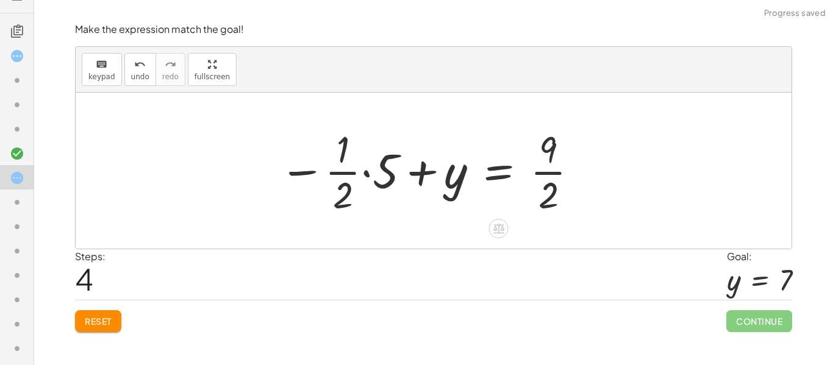
click at [338, 162] on div at bounding box center [429, 171] width 312 height 94
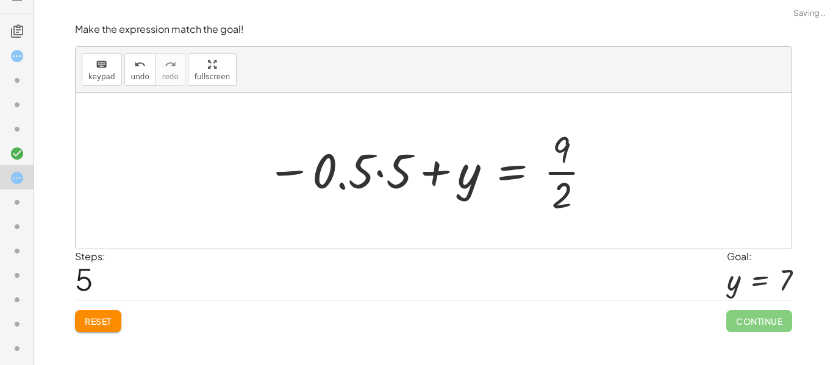
click at [118, 300] on div "Reset Continue" at bounding box center [433, 316] width 717 height 32
click at [117, 300] on div "Reset Continue" at bounding box center [433, 316] width 717 height 32
click at [99, 313] on button "Reset" at bounding box center [98, 321] width 46 height 22
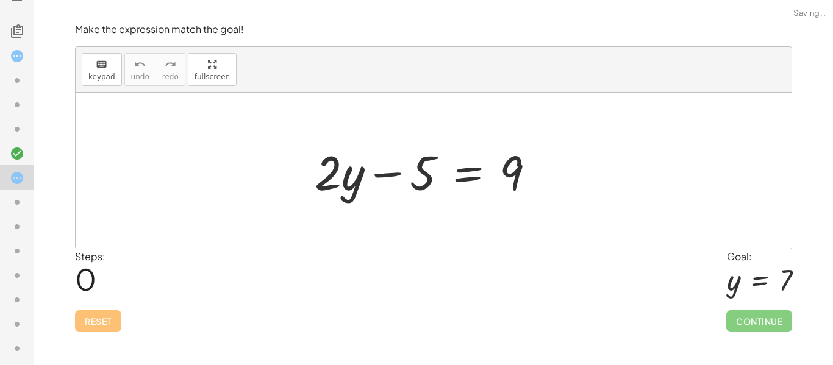
click at [99, 313] on div "Reset Continue" at bounding box center [433, 316] width 717 height 32
click at [416, 187] on div at bounding box center [429, 171] width 242 height 63
drag, startPoint x: 413, startPoint y: 184, endPoint x: 584, endPoint y: 165, distance: 171.7
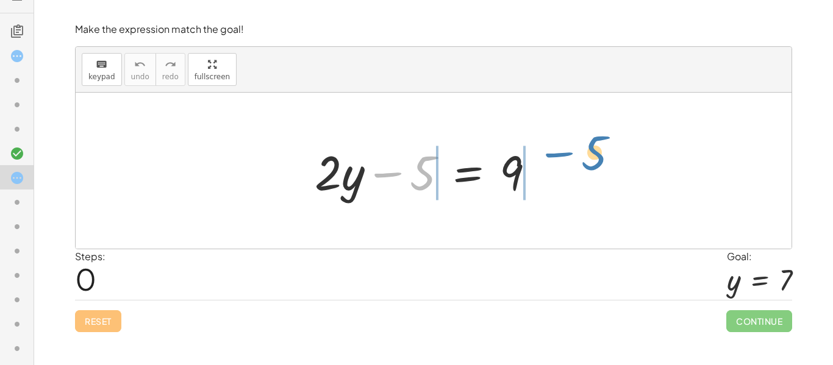
click at [584, 165] on div "− 5 + · 2 · y − 5 = 9" at bounding box center [434, 171] width 716 height 156
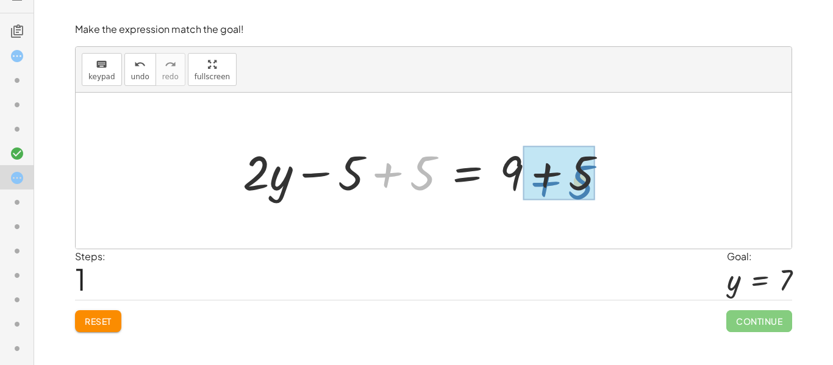
drag, startPoint x: 385, startPoint y: 173, endPoint x: 543, endPoint y: 182, distance: 158.7
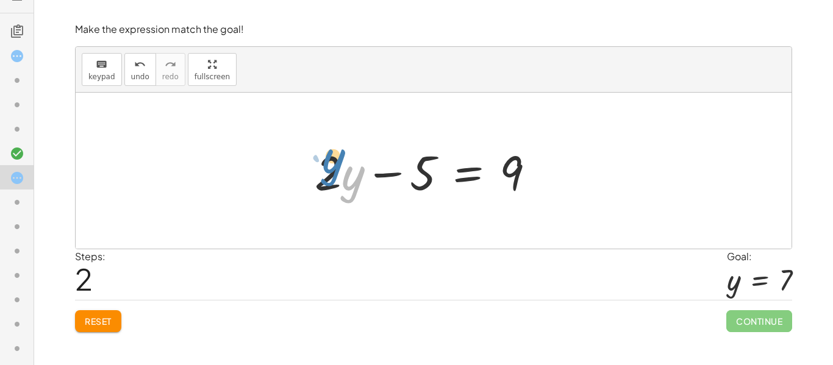
drag, startPoint x: 345, startPoint y: 183, endPoint x: 325, endPoint y: 166, distance: 26.0
click at [325, 166] on div at bounding box center [429, 171] width 242 height 63
click at [382, 177] on div at bounding box center [429, 171] width 242 height 63
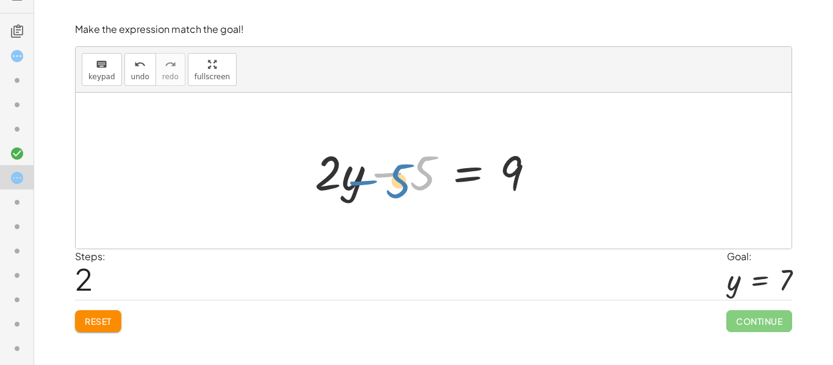
drag, startPoint x: 428, startPoint y: 175, endPoint x: 404, endPoint y: 182, distance: 25.5
click at [404, 182] on div at bounding box center [429, 171] width 242 height 63
click at [414, 178] on div at bounding box center [429, 171] width 242 height 63
drag, startPoint x: 414, startPoint y: 178, endPoint x: 380, endPoint y: 179, distance: 34.1
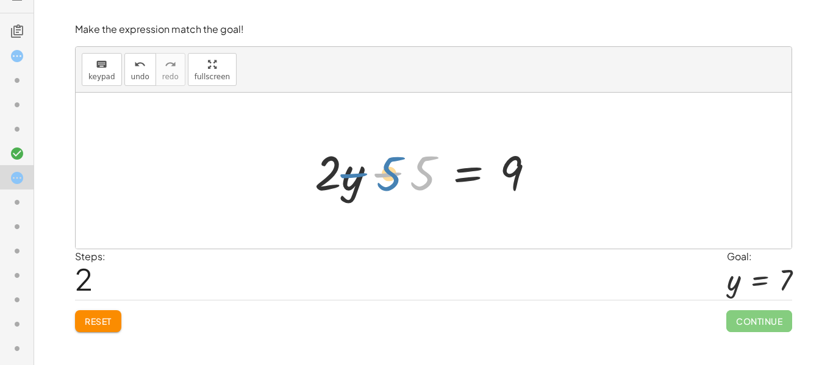
click at [380, 179] on div at bounding box center [429, 171] width 242 height 63
drag, startPoint x: 340, startPoint y: 171, endPoint x: 276, endPoint y: 168, distance: 63.5
click at [276, 168] on div "+ · 2 · y − 5 = 9 + · 2 · y − 5 + 5 = + 9 + 5 · 2 + · y + · 2 · y = 9 − 5" at bounding box center [434, 171] width 716 height 156
click at [91, 332] on button "Reset" at bounding box center [98, 321] width 46 height 22
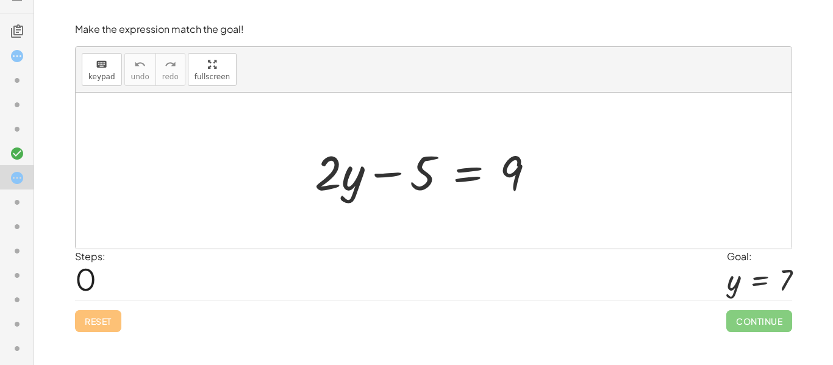
click at [301, 129] on div at bounding box center [434, 171] width 716 height 156
drag, startPoint x: 348, startPoint y: 185, endPoint x: 365, endPoint y: 192, distance: 17.8
click at [365, 192] on div at bounding box center [429, 171] width 242 height 63
drag, startPoint x: 413, startPoint y: 178, endPoint x: 548, endPoint y: 194, distance: 135.7
click at [548, 194] on div at bounding box center [429, 171] width 242 height 63
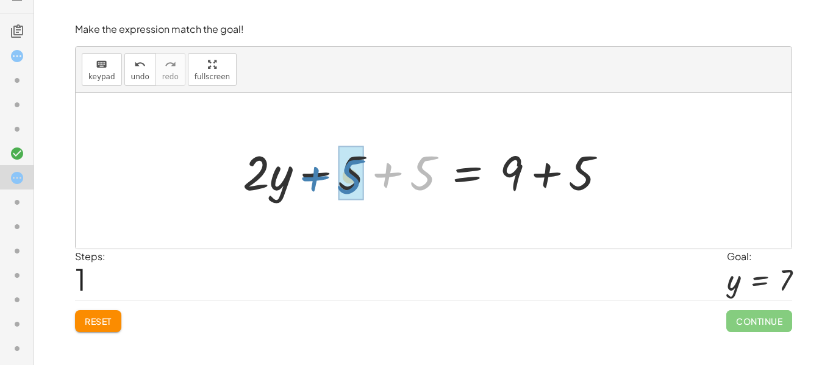
drag, startPoint x: 418, startPoint y: 180, endPoint x: 343, endPoint y: 184, distance: 74.5
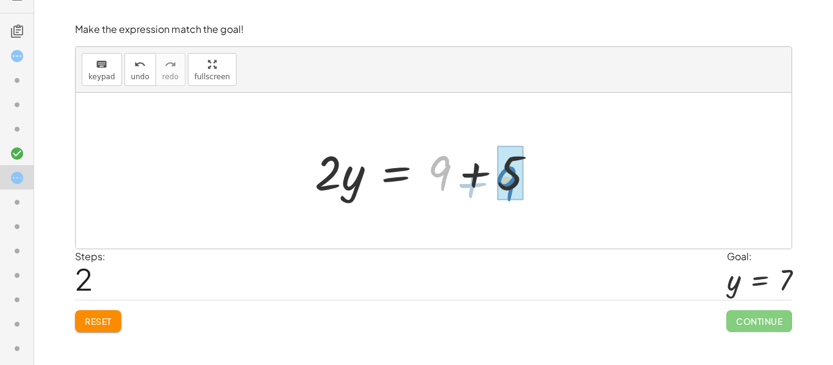
drag, startPoint x: 435, startPoint y: 173, endPoint x: 507, endPoint y: 185, distance: 73.0
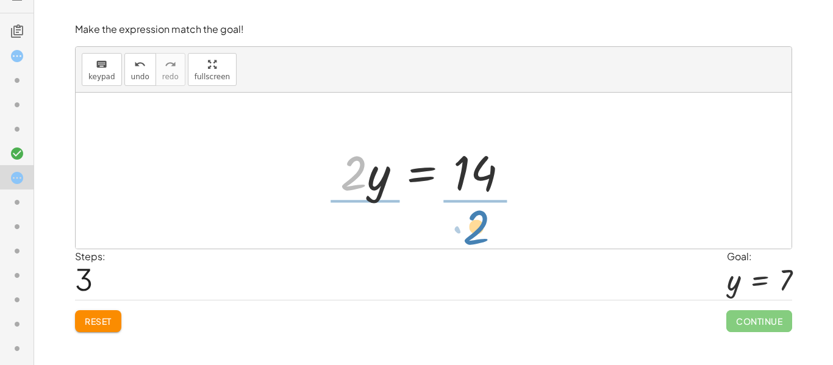
drag, startPoint x: 353, startPoint y: 188, endPoint x: 476, endPoint y: 241, distance: 134.1
click at [476, 241] on div "+ · 2 · y − 5 = 9 + · 2 · y − 5 + 5 = + 9 + 5 + · 2 · y + 0 = + 9 + 5 · 2 · y =…" at bounding box center [434, 171] width 716 height 156
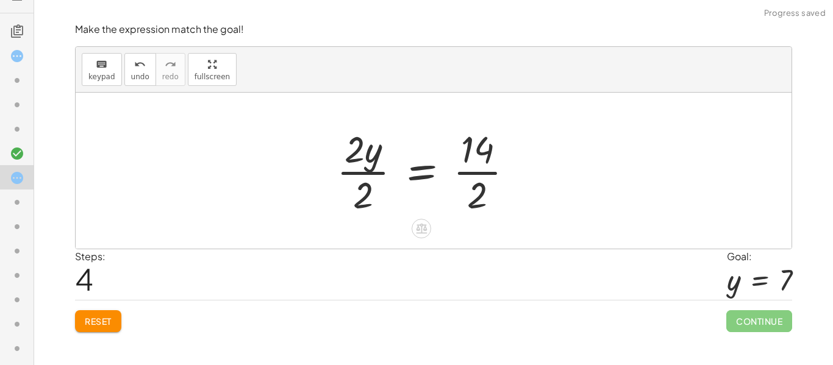
click at [486, 168] on div at bounding box center [429, 171] width 199 height 94
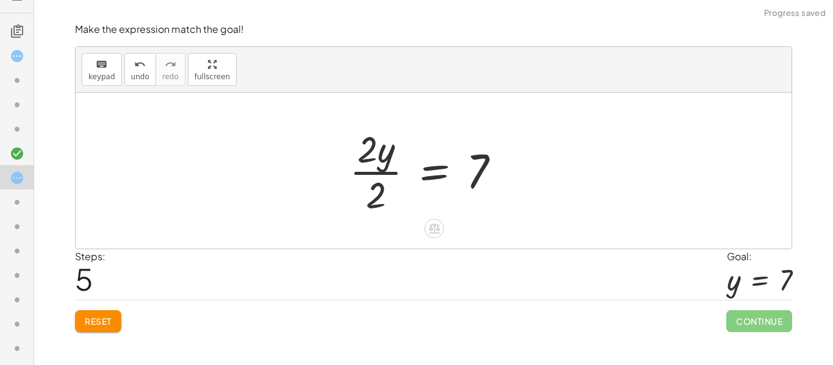
click at [383, 174] on div at bounding box center [429, 171] width 173 height 94
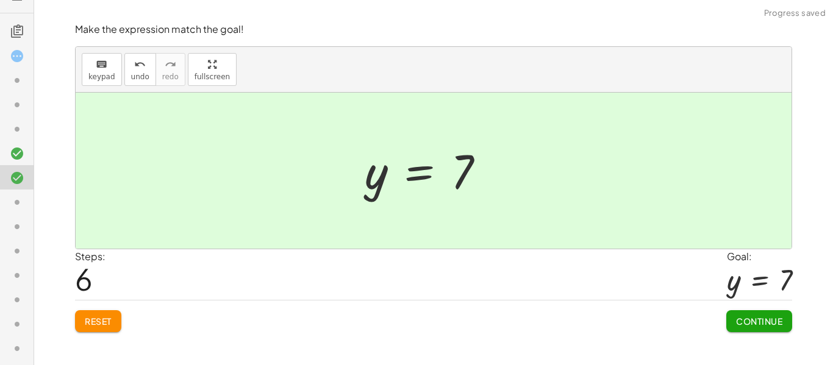
click at [740, 329] on button "Continue" at bounding box center [759, 321] width 66 height 22
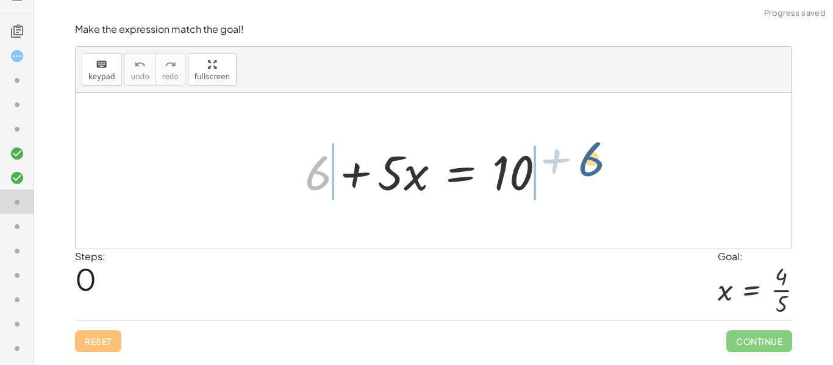
drag, startPoint x: 328, startPoint y: 173, endPoint x: 602, endPoint y: 159, distance: 274.0
click at [602, 159] on div "+ 6 + 6 + · 5 · x = 10" at bounding box center [434, 171] width 716 height 156
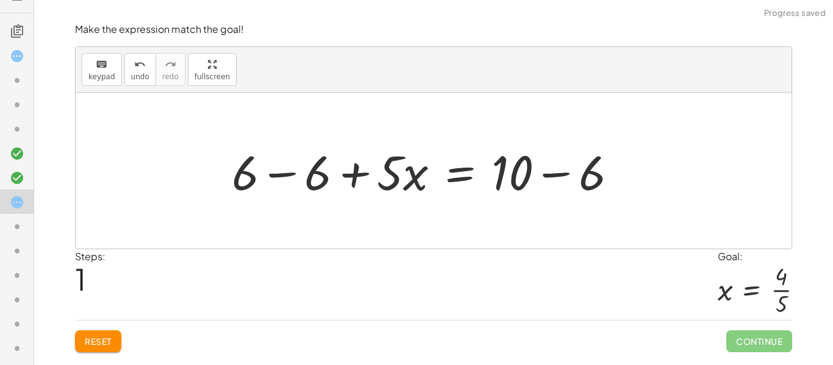
click at [306, 180] on div at bounding box center [429, 171] width 407 height 63
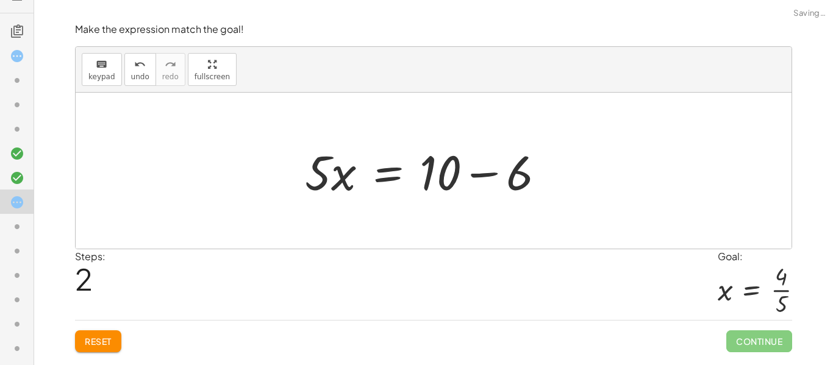
click at [502, 179] on div at bounding box center [430, 171] width 262 height 63
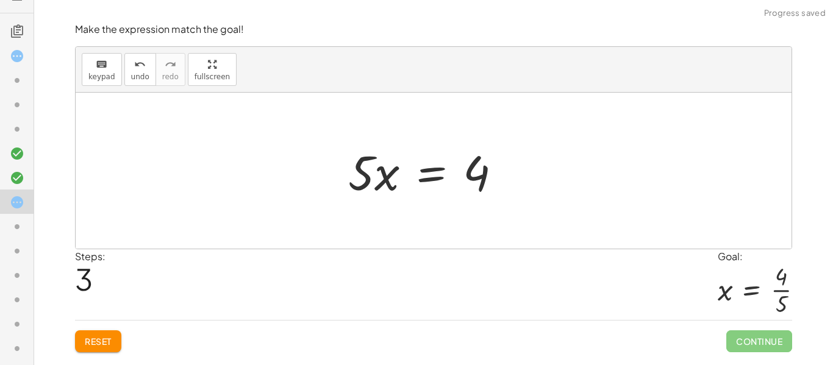
click at [384, 182] on div at bounding box center [429, 171] width 175 height 63
drag, startPoint x: 386, startPoint y: 183, endPoint x: 488, endPoint y: 234, distance: 114.2
click at [488, 234] on div "+ 6 + · 5 · x = 10 + 6 − 6 + · 5 · x = + 10 − 6 + 0 + · 5 · x = + 10 − 6 · 5 · …" at bounding box center [434, 171] width 716 height 156
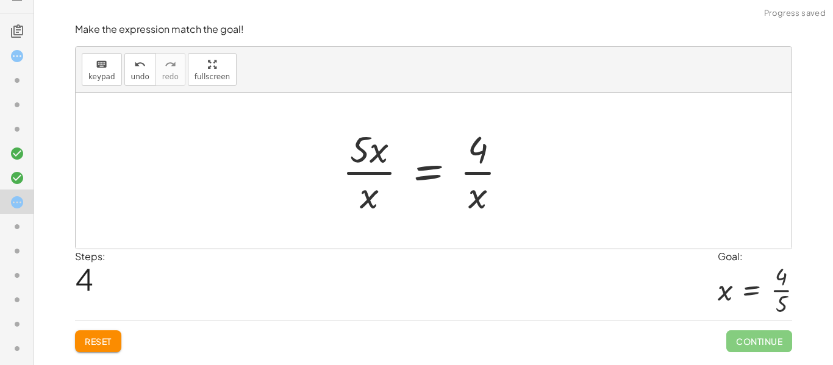
click at [484, 174] on div at bounding box center [429, 171] width 187 height 94
drag, startPoint x: 368, startPoint y: 190, endPoint x: 393, endPoint y: 143, distance: 53.2
click at [393, 143] on div at bounding box center [429, 171] width 187 height 94
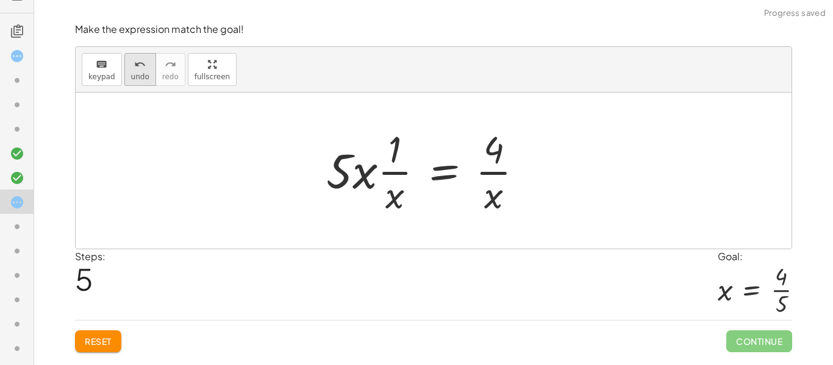
click at [130, 55] on button "undo undo" at bounding box center [140, 69] width 32 height 33
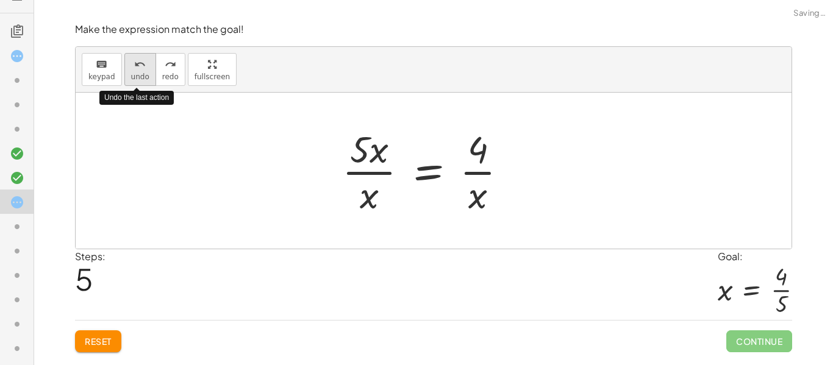
click at [130, 55] on button "undo undo" at bounding box center [140, 69] width 32 height 33
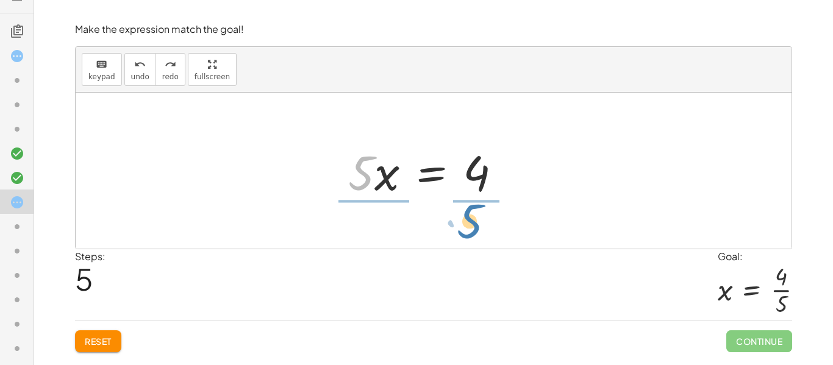
drag, startPoint x: 356, startPoint y: 171, endPoint x: 464, endPoint y: 219, distance: 118.7
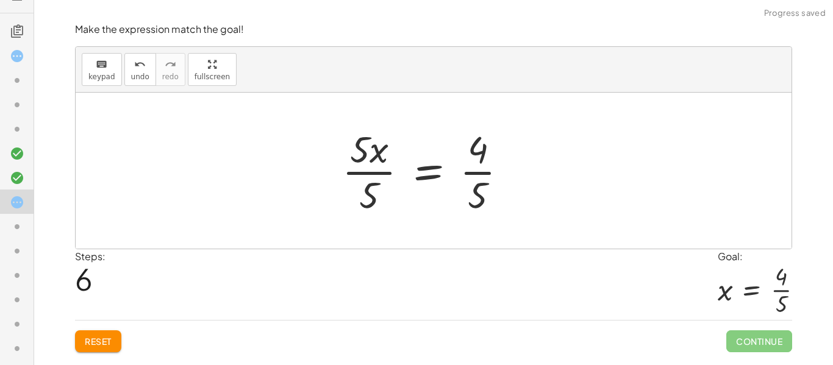
click at [481, 173] on div at bounding box center [429, 171] width 187 height 94
click at [386, 171] on div at bounding box center [429, 171] width 187 height 94
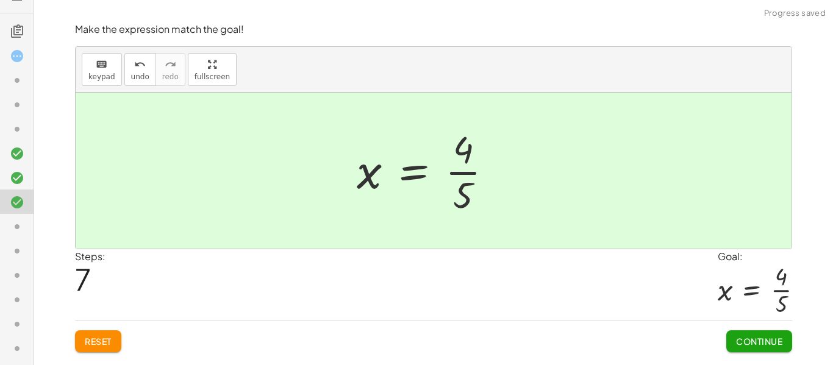
click at [462, 178] on div at bounding box center [429, 171] width 158 height 94
click at [770, 343] on span "Continue" at bounding box center [759, 341] width 46 height 11
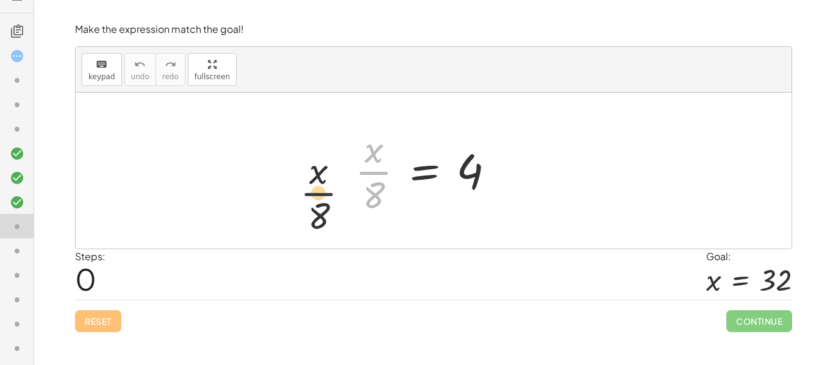
drag, startPoint x: 363, startPoint y: 160, endPoint x: 283, endPoint y: 193, distance: 86.1
click at [283, 193] on div "· x · 8 · x · 8 = 4" at bounding box center [434, 171] width 716 height 156
drag, startPoint x: 374, startPoint y: 191, endPoint x: 352, endPoint y: 187, distance: 22.2
click at [352, 187] on div at bounding box center [430, 171] width 162 height 94
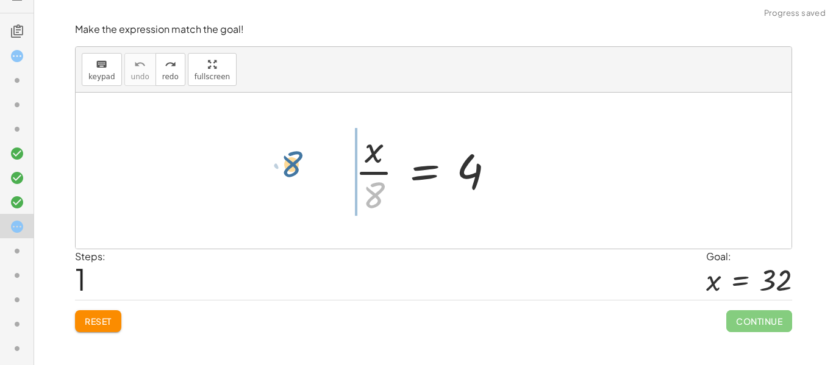
drag, startPoint x: 381, startPoint y: 198, endPoint x: 299, endPoint y: 165, distance: 88.3
click at [299, 165] on div "· 8 · x · 8 = 4" at bounding box center [434, 171] width 716 height 156
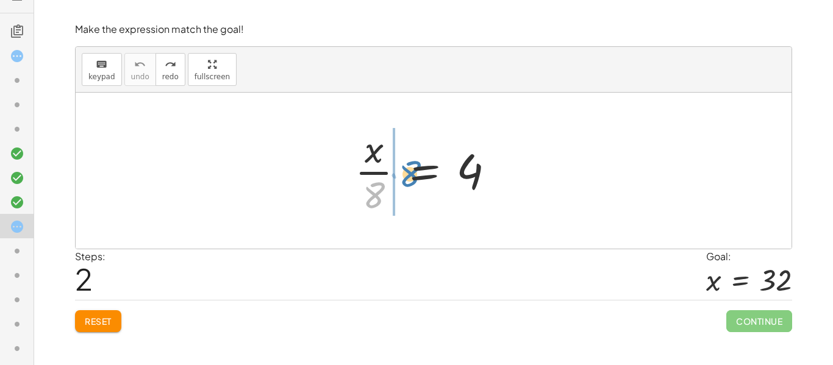
drag, startPoint x: 377, startPoint y: 197, endPoint x: 407, endPoint y: 176, distance: 36.7
click at [407, 176] on div at bounding box center [430, 171] width 162 height 94
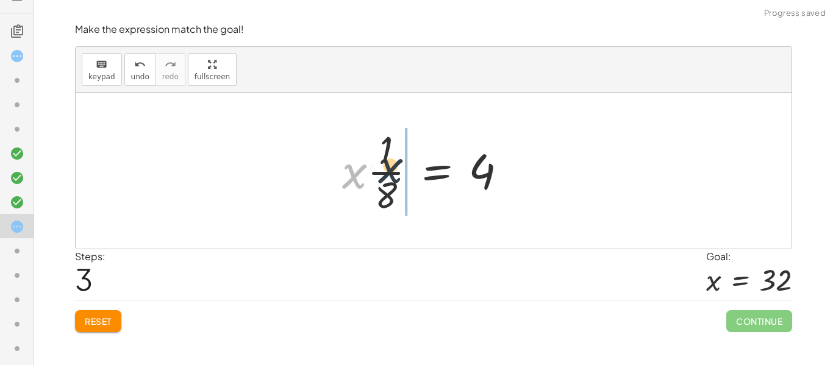
drag, startPoint x: 350, startPoint y: 186, endPoint x: 391, endPoint y: 180, distance: 41.8
click at [391, 180] on div at bounding box center [429, 171] width 187 height 94
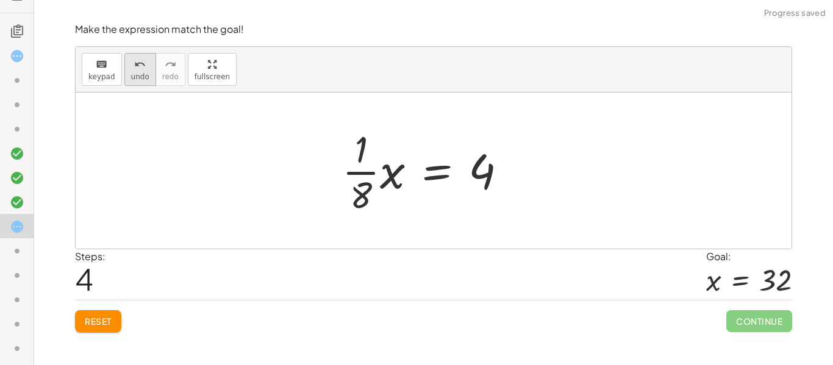
click at [131, 69] on div "undo" at bounding box center [140, 64] width 18 height 15
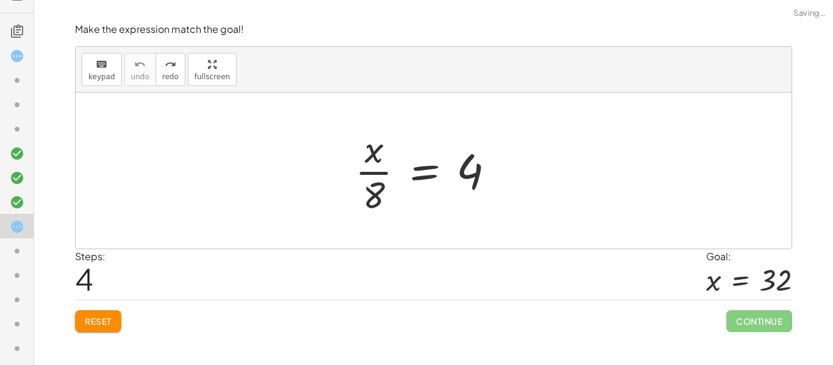
click at [98, 309] on div "Reset Continue" at bounding box center [433, 316] width 717 height 32
click at [99, 313] on button "Reset" at bounding box center [98, 321] width 46 height 22
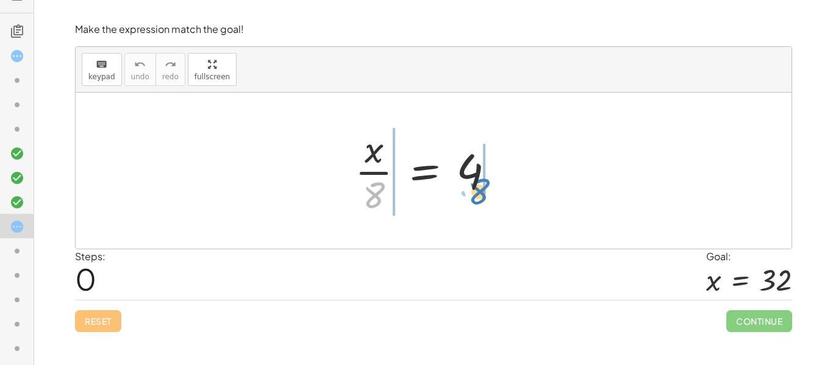
drag, startPoint x: 377, startPoint y: 190, endPoint x: 482, endPoint y: 186, distance: 104.9
click at [482, 186] on div at bounding box center [430, 171] width 162 height 94
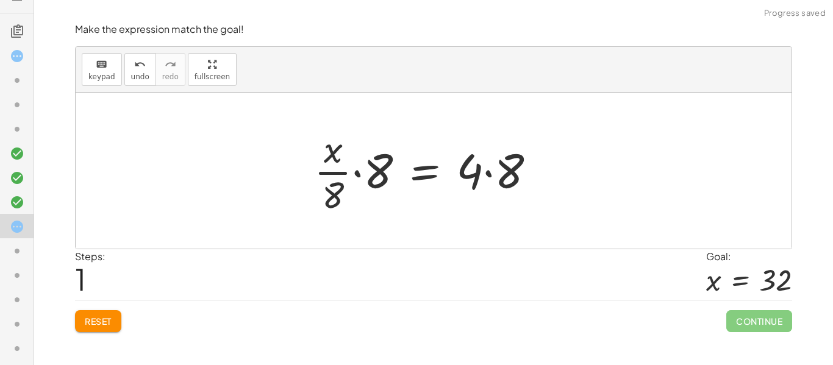
click at [487, 171] on div at bounding box center [429, 171] width 243 height 94
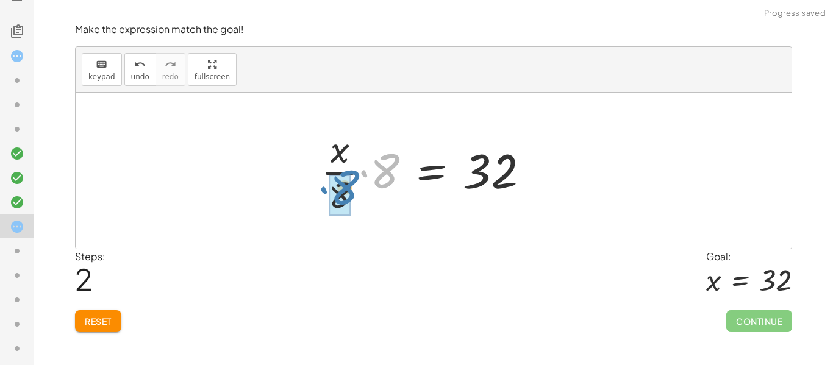
drag, startPoint x: 378, startPoint y: 178, endPoint x: 338, endPoint y: 194, distance: 43.2
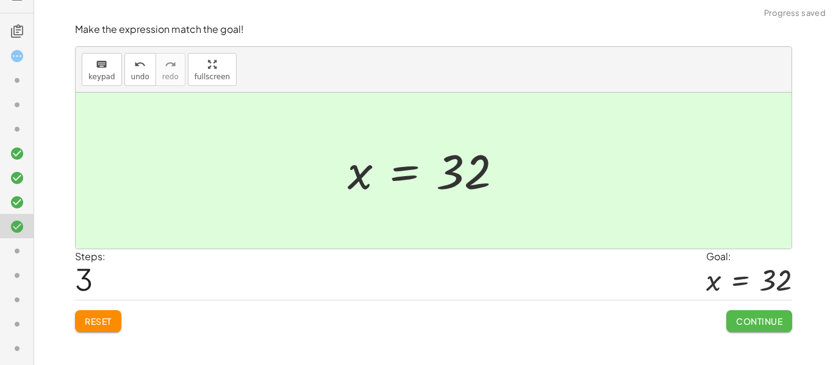
click at [769, 311] on button "Continue" at bounding box center [759, 321] width 66 height 22
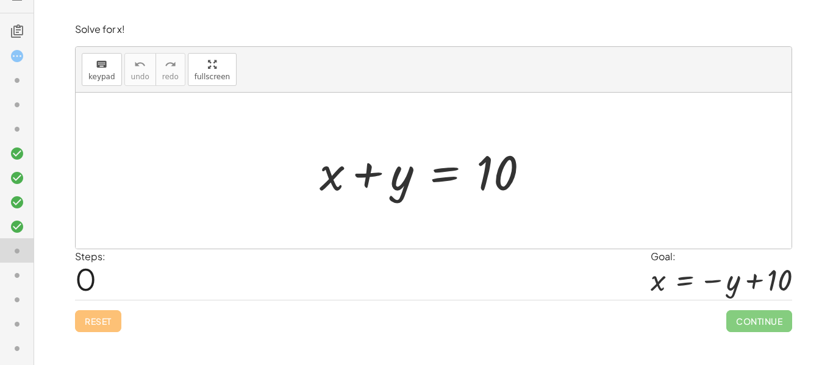
click at [332, 187] on div at bounding box center [429, 171] width 232 height 63
drag, startPoint x: 332, startPoint y: 187, endPoint x: 404, endPoint y: 200, distance: 73.1
click at [404, 200] on div at bounding box center [429, 171] width 232 height 63
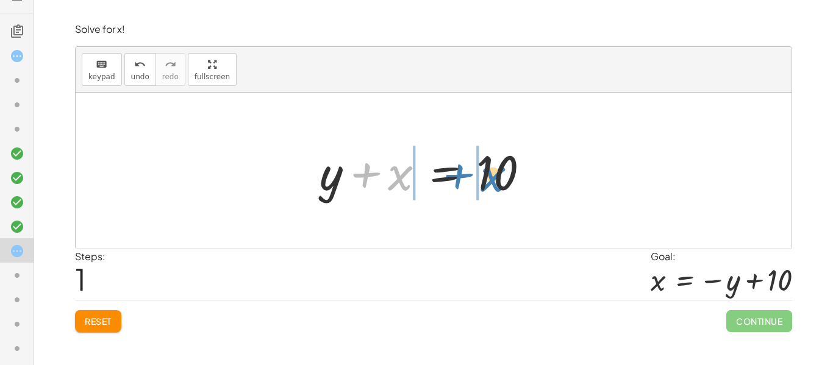
drag, startPoint x: 390, startPoint y: 182, endPoint x: 479, endPoint y: 183, distance: 88.4
click at [479, 183] on div at bounding box center [429, 171] width 232 height 63
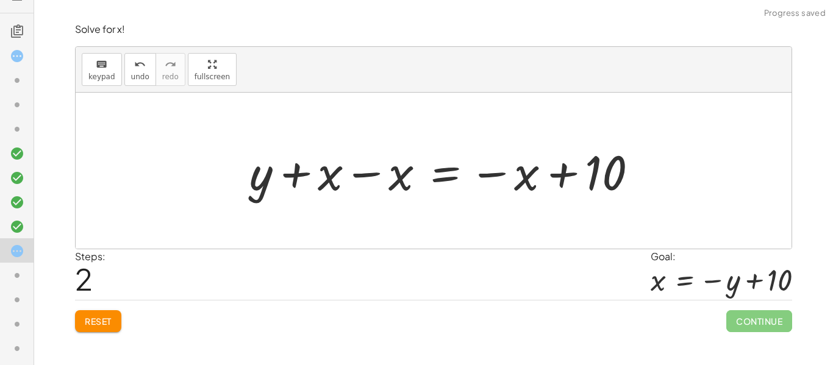
click at [524, 172] on div at bounding box center [448, 171] width 410 height 63
click at [386, 183] on div at bounding box center [448, 171] width 410 height 63
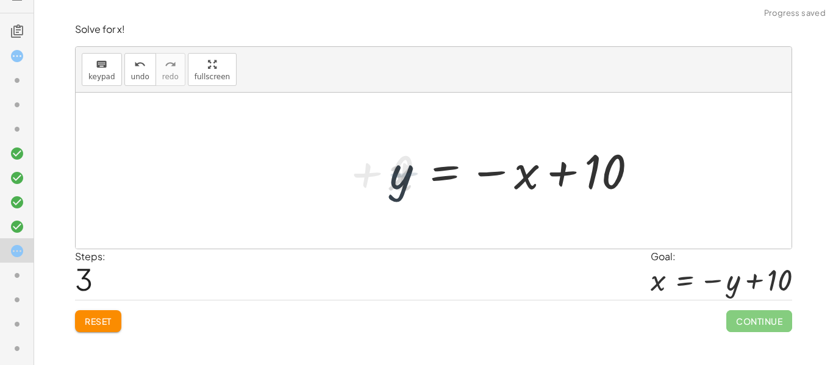
click at [386, 183] on div at bounding box center [518, 171] width 269 height 60
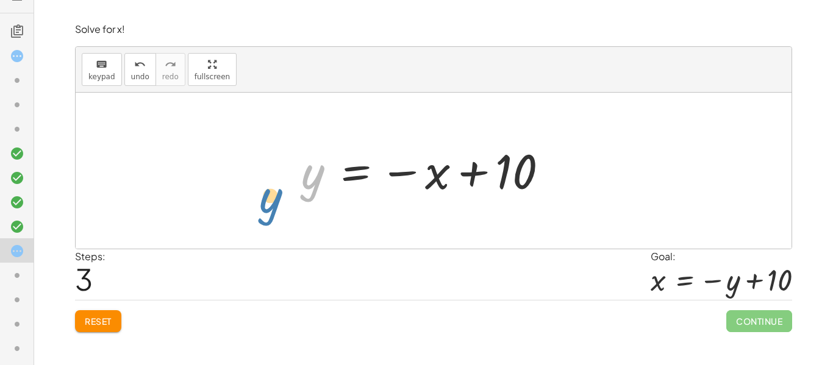
drag, startPoint x: 316, startPoint y: 179, endPoint x: 308, endPoint y: 181, distance: 7.5
click at [308, 181] on div at bounding box center [429, 171] width 269 height 60
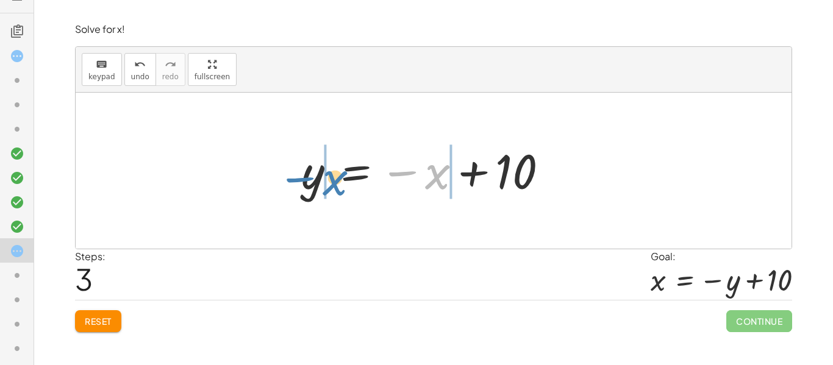
drag, startPoint x: 426, startPoint y: 175, endPoint x: 320, endPoint y: 182, distance: 106.3
click at [320, 182] on div at bounding box center [429, 171] width 269 height 60
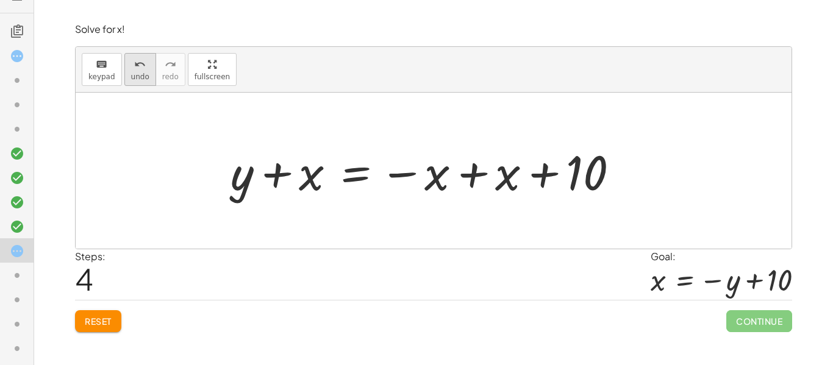
click at [136, 62] on icon "undo" at bounding box center [140, 64] width 12 height 15
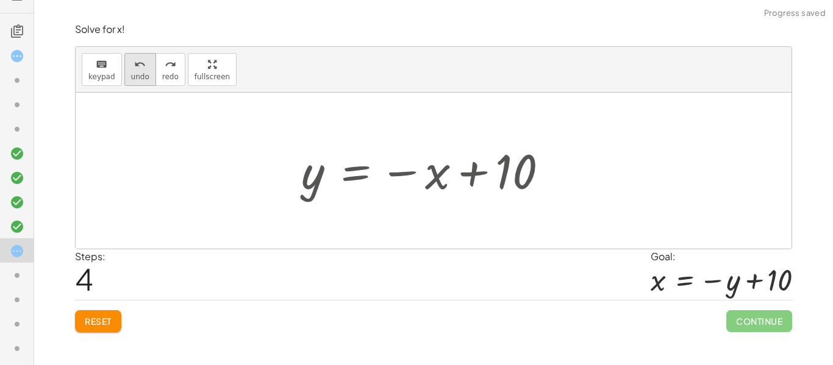
click at [136, 62] on icon "undo" at bounding box center [140, 64] width 12 height 15
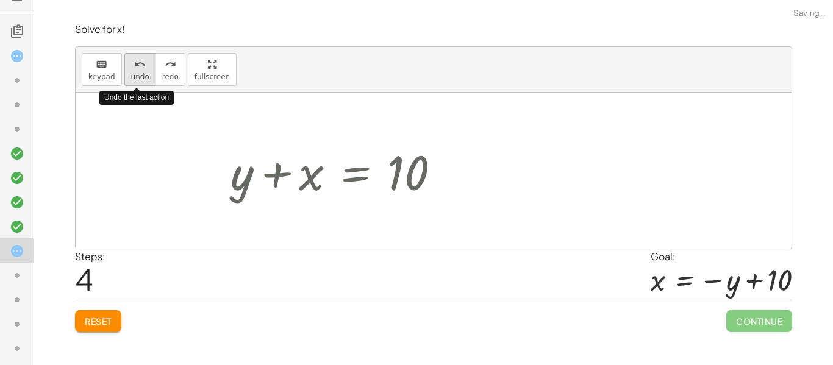
click at [136, 62] on icon "undo" at bounding box center [140, 64] width 12 height 15
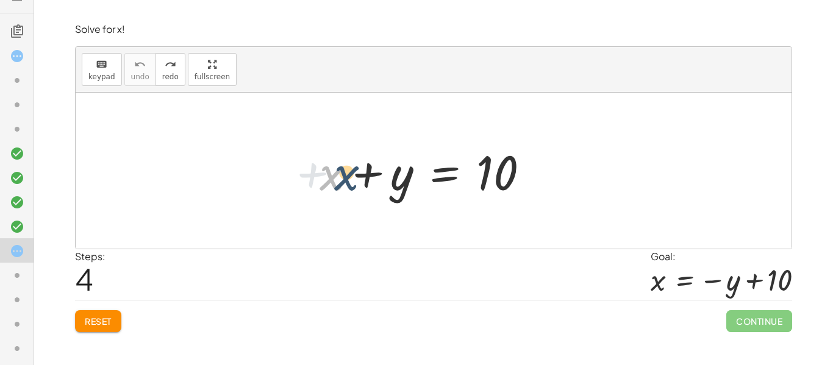
drag, startPoint x: 326, startPoint y: 181, endPoint x: 341, endPoint y: 182, distance: 14.6
click at [341, 182] on div at bounding box center [429, 171] width 232 height 63
click at [388, 176] on div at bounding box center [429, 171] width 232 height 63
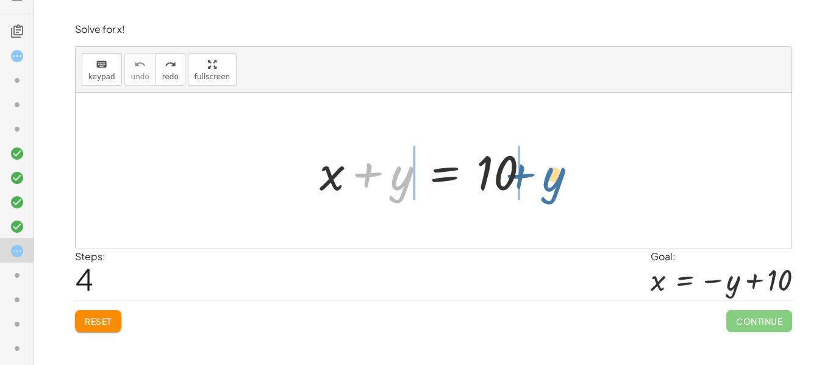
drag, startPoint x: 397, startPoint y: 176, endPoint x: 549, endPoint y: 177, distance: 151.2
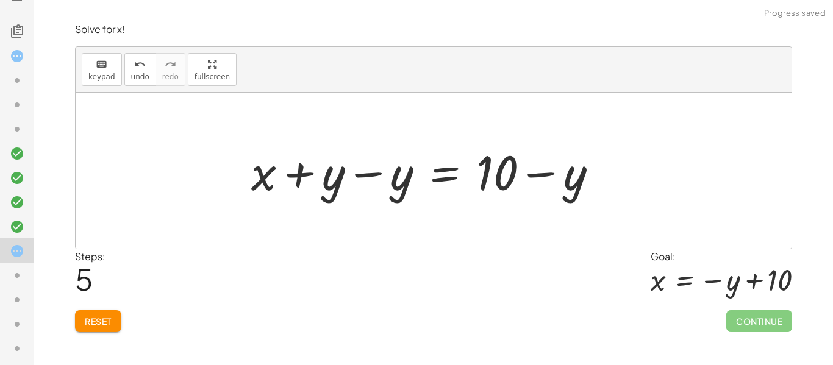
click at [378, 168] on div at bounding box center [429, 171] width 368 height 63
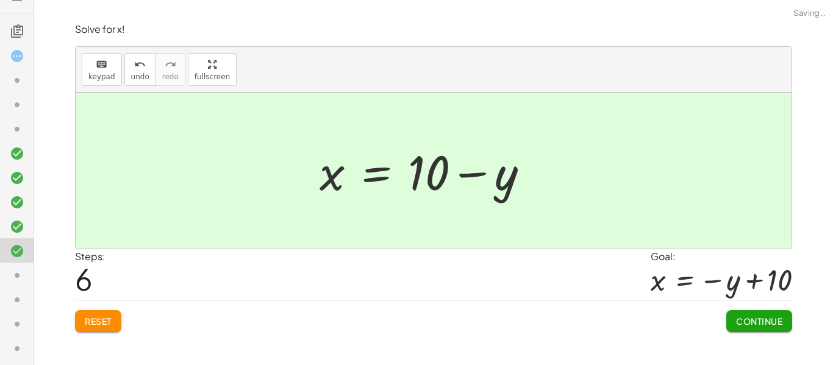
click at [514, 186] on div at bounding box center [429, 171] width 232 height 63
click at [0, 0] on div "Solve for x! keyboard keypad undo undo redo redo fullscreen + x + y = 10 + x + …" at bounding box center [0, 0] width 0 height 0
click at [763, 330] on button "Continue" at bounding box center [759, 321] width 66 height 22
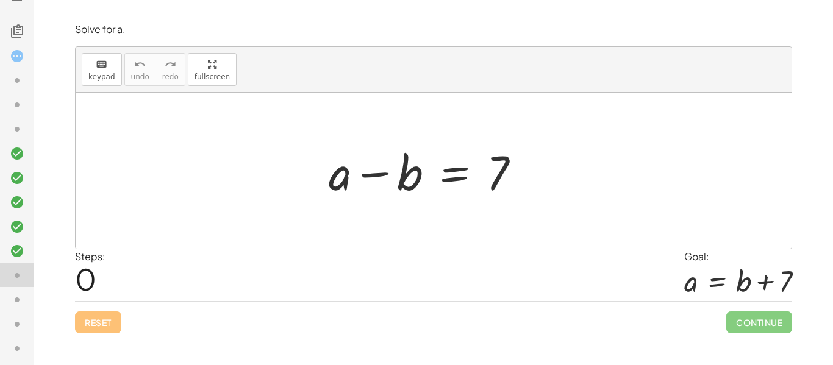
click at [503, 160] on div at bounding box center [428, 171] width 213 height 63
click at [503, 158] on div at bounding box center [428, 171] width 213 height 63
click at [391, 175] on div at bounding box center [428, 171] width 213 height 63
click at [409, 176] on div at bounding box center [428, 171] width 213 height 63
click at [344, 173] on div at bounding box center [428, 171] width 213 height 63
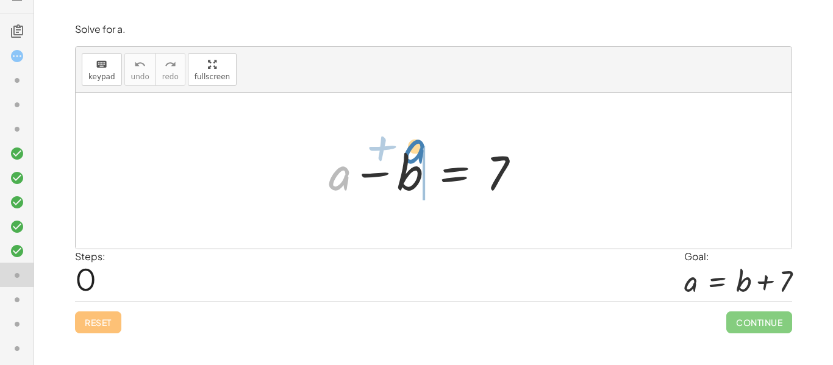
drag, startPoint x: 335, startPoint y: 182, endPoint x: 410, endPoint y: 155, distance: 79.6
click at [410, 155] on div at bounding box center [428, 171] width 213 height 63
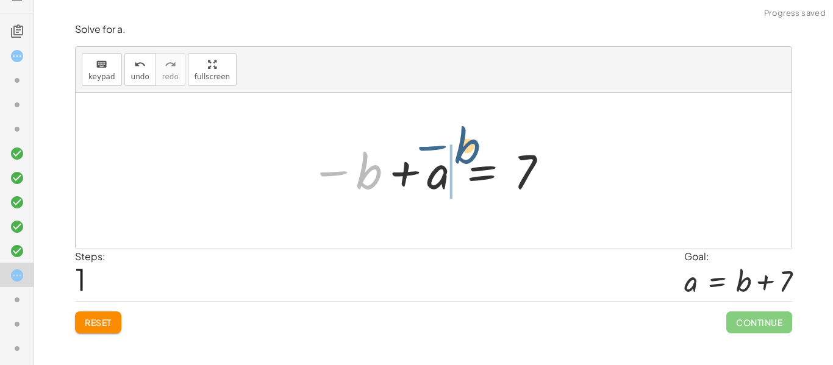
drag, startPoint x: 355, startPoint y: 174, endPoint x: 455, endPoint y: 150, distance: 102.8
click at [455, 150] on div at bounding box center [429, 171] width 251 height 60
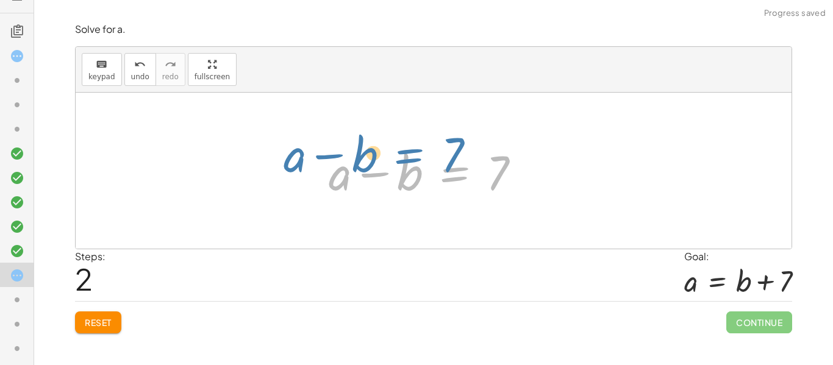
drag, startPoint x: 458, startPoint y: 172, endPoint x: 414, endPoint y: 153, distance: 48.3
click at [414, 153] on div at bounding box center [428, 171] width 213 height 63
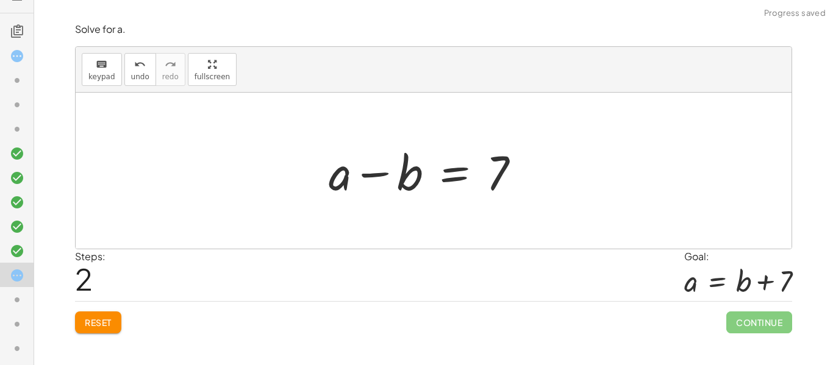
click at [505, 164] on div at bounding box center [428, 171] width 213 height 63
drag, startPoint x: 505, startPoint y: 163, endPoint x: 434, endPoint y: 185, distance: 74.0
click at [434, 185] on div at bounding box center [428, 171] width 213 height 63
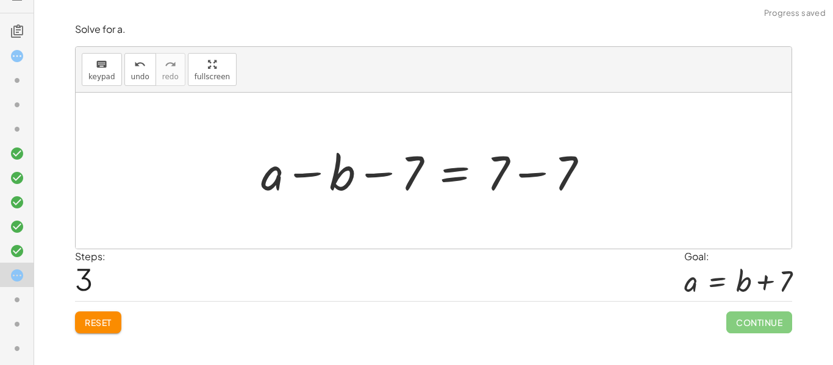
click at [413, 176] on div at bounding box center [429, 171] width 349 height 63
click at [574, 180] on div at bounding box center [429, 171] width 349 height 63
click at [568, 179] on div at bounding box center [434, 171] width 716 height 156
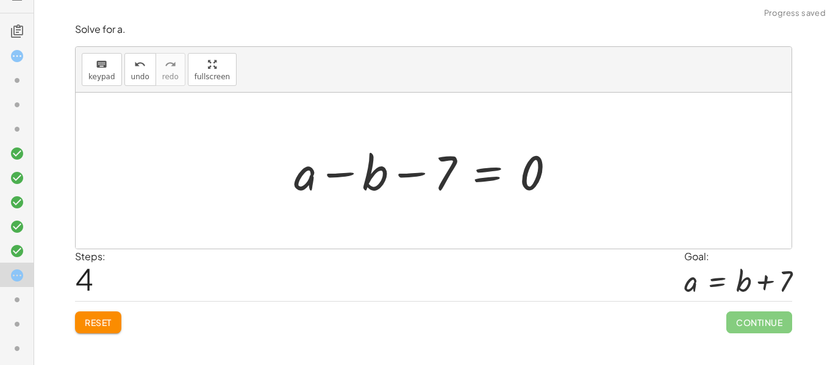
click at [454, 172] on div at bounding box center [429, 171] width 283 height 63
click at [453, 171] on div at bounding box center [429, 171] width 283 height 63
click at [444, 169] on div at bounding box center [429, 171] width 283 height 63
click at [537, 183] on div at bounding box center [429, 171] width 283 height 63
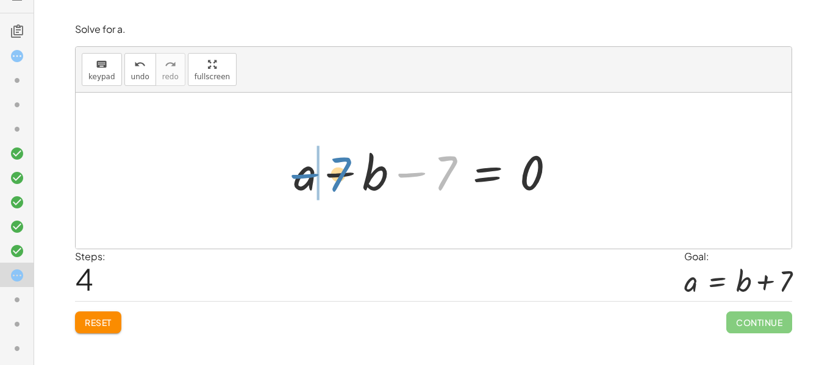
drag, startPoint x: 443, startPoint y: 172, endPoint x: 333, endPoint y: 173, distance: 109.1
click at [333, 173] on div at bounding box center [429, 171] width 283 height 63
